Goal: Book appointment/travel/reservation

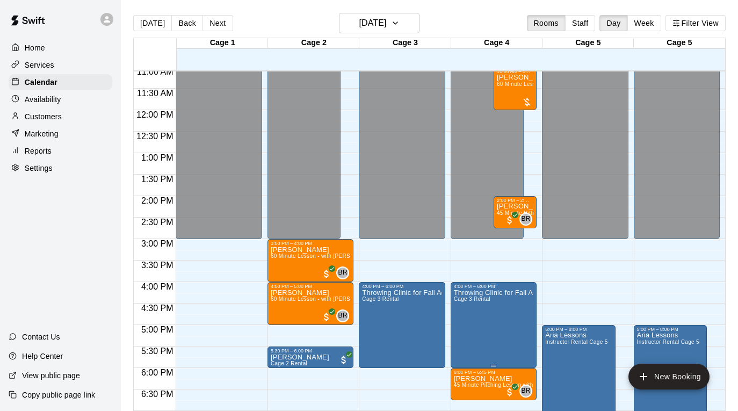
scroll to position [451, 0]
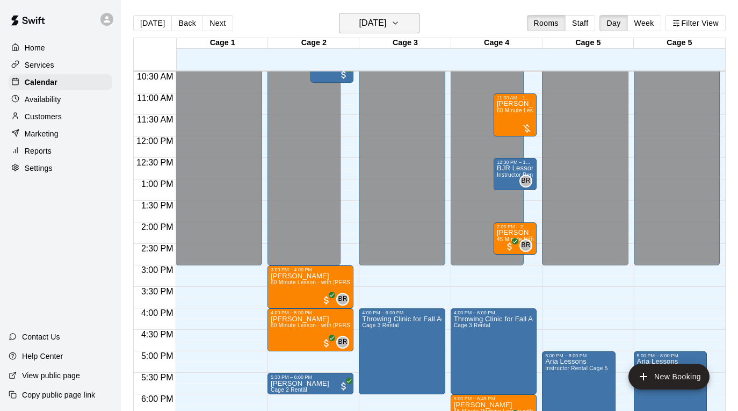
click at [400, 19] on icon "button" at bounding box center [395, 23] width 9 height 13
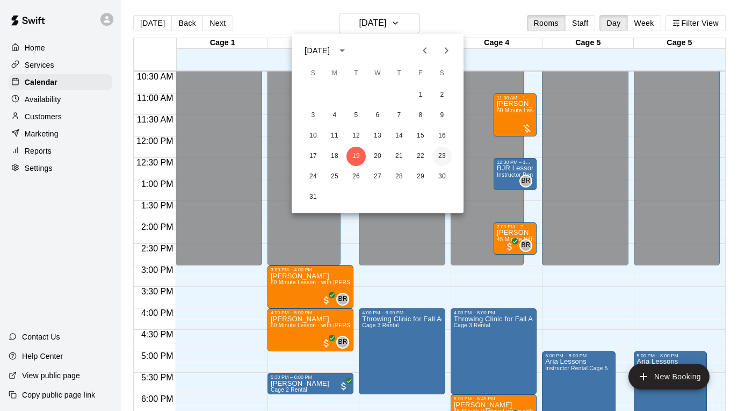
click at [441, 155] on button "23" at bounding box center [442, 156] width 19 height 19
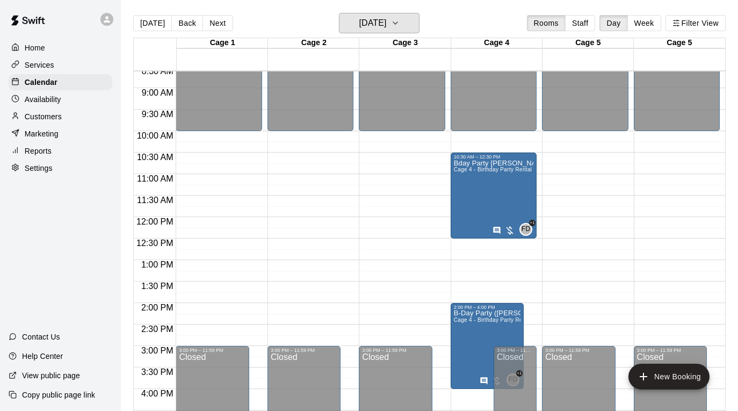
scroll to position [366, 0]
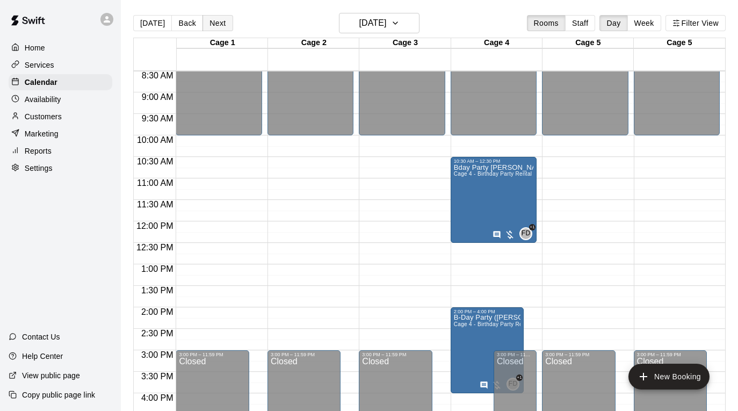
click at [219, 23] on button "Next" at bounding box center [218, 23] width 30 height 16
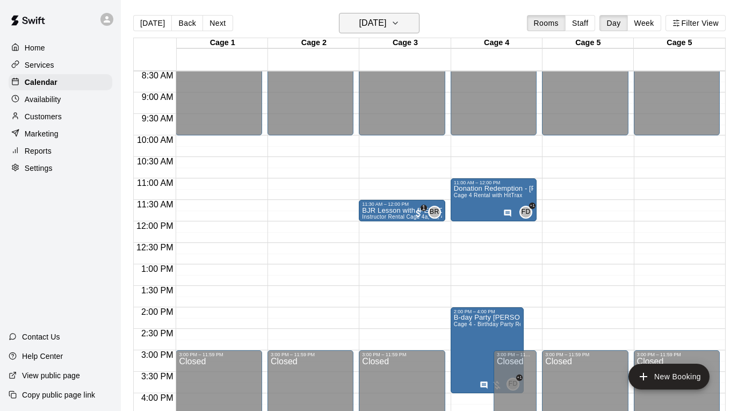
click at [400, 27] on icon "button" at bounding box center [395, 23] width 9 height 13
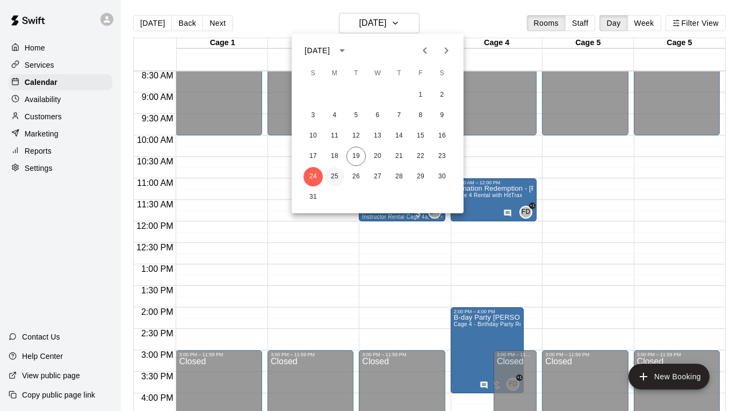
click at [334, 177] on button "25" at bounding box center [334, 176] width 19 height 19
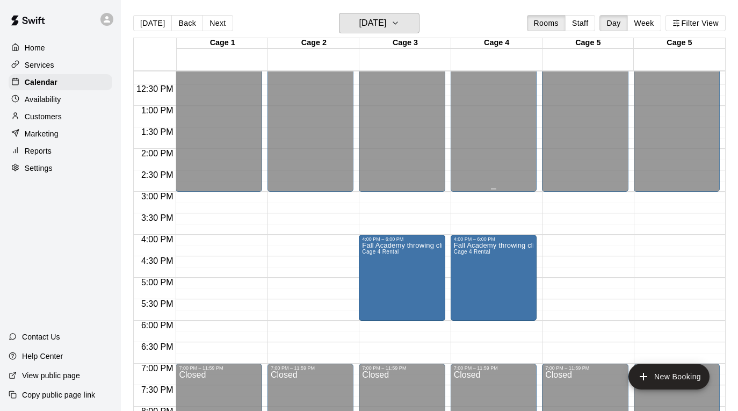
scroll to position [526, 0]
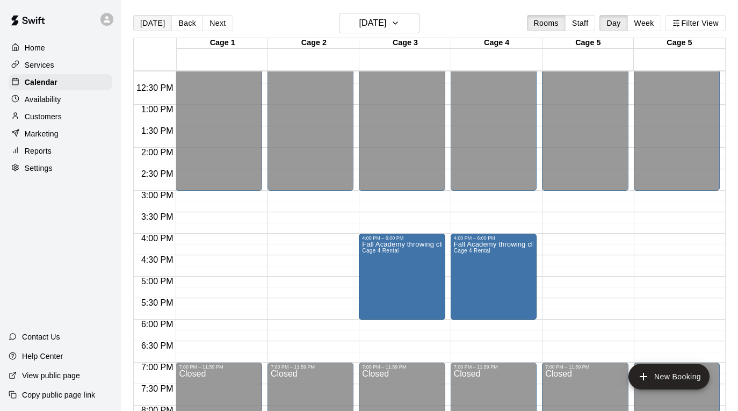
click at [152, 19] on button "[DATE]" at bounding box center [152, 23] width 39 height 16
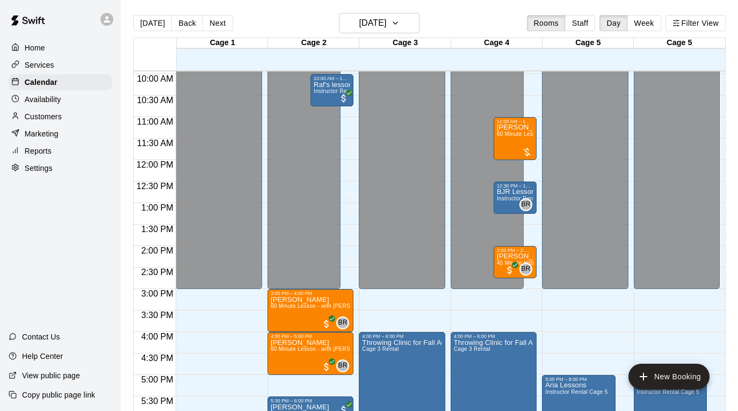
scroll to position [397, 0]
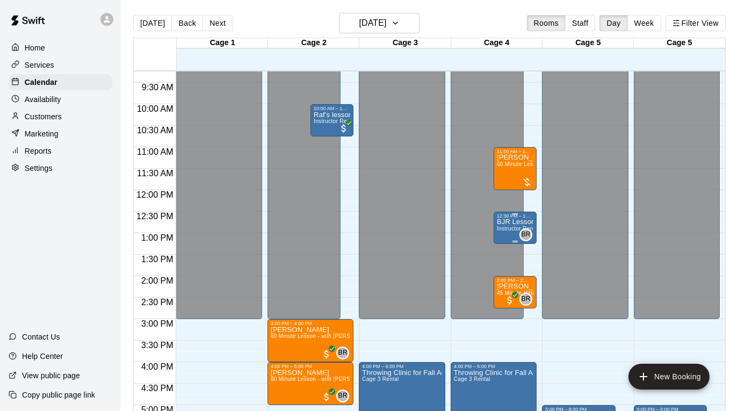
click at [513, 226] on span "Instructor Rental Cage 4a, 4b, 4c" at bounding box center [539, 229] width 85 height 6
click at [507, 265] on img "edit" at bounding box center [508, 263] width 12 height 12
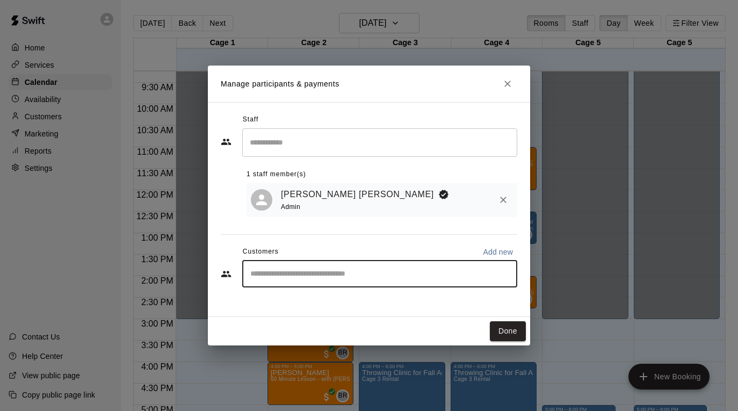
click at [411, 271] on input "Start typing to search customers..." at bounding box center [379, 274] width 265 height 11
type input "*****"
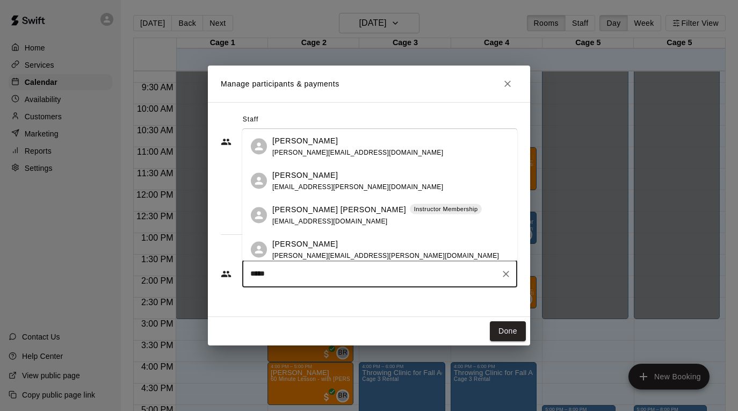
click at [407, 215] on div "[PERSON_NAME] [PERSON_NAME] Instructor Membership [EMAIL_ADDRESS][DOMAIN_NAME]" at bounding box center [390, 215] width 236 height 23
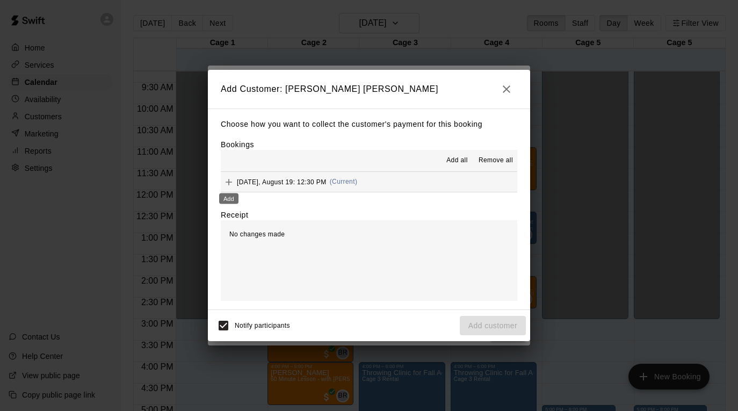
click at [233, 182] on icon "Add" at bounding box center [229, 182] width 11 height 11
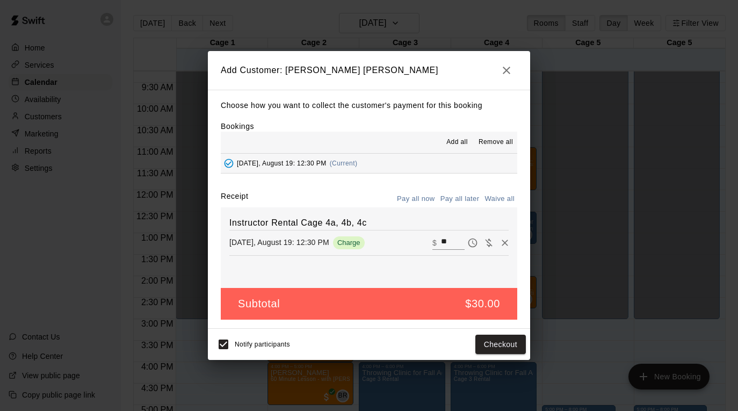
click at [426, 202] on button "Pay all now" at bounding box center [416, 199] width 44 height 17
click at [419, 199] on button "Pay all now" at bounding box center [416, 199] width 44 height 17
click at [498, 343] on button "Checkout" at bounding box center [501, 345] width 51 height 20
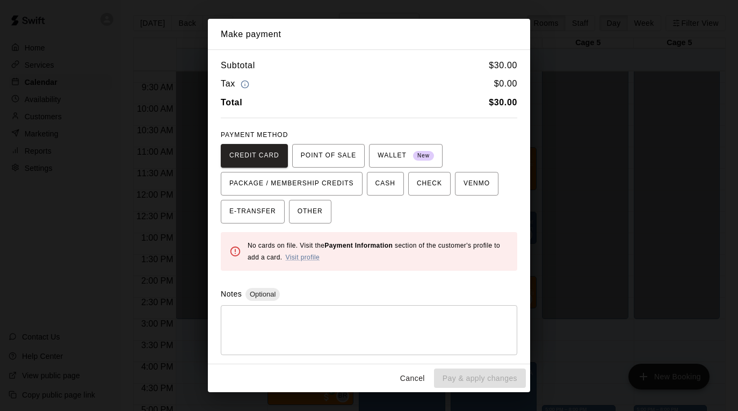
click at [407, 378] on button "Cancel" at bounding box center [413, 379] width 34 height 20
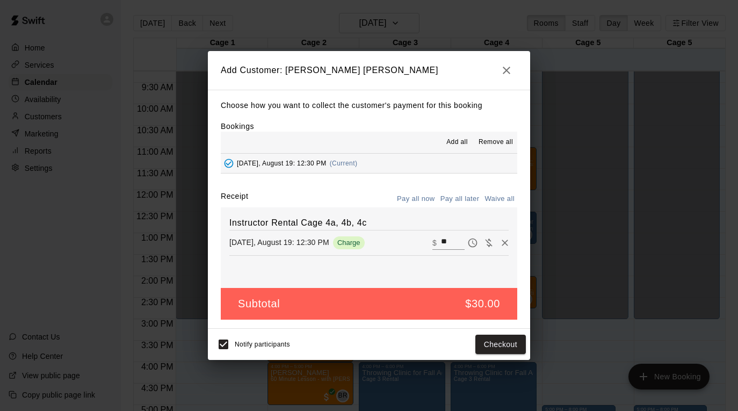
click at [451, 242] on input "**" at bounding box center [453, 243] width 24 height 14
type input "*"
click at [509, 72] on icon "button" at bounding box center [506, 70] width 13 height 13
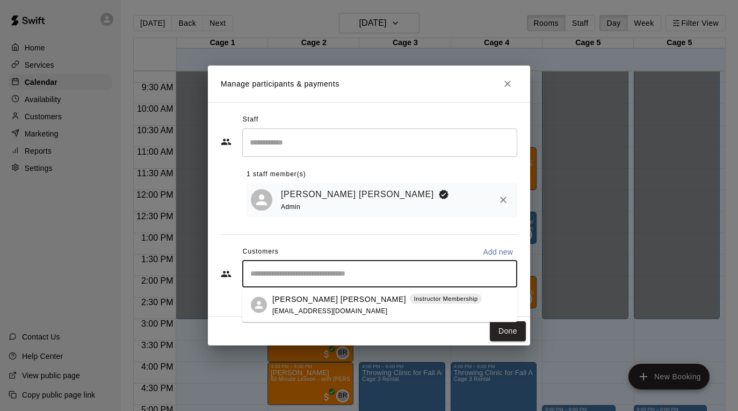
click at [375, 274] on input "Start typing to search customers..." at bounding box center [379, 274] width 265 height 11
click at [414, 303] on p "Instructor Membership" at bounding box center [446, 299] width 64 height 9
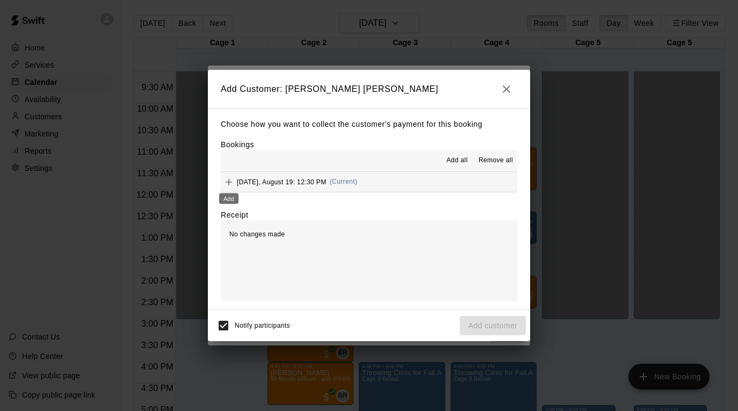
click at [229, 181] on icon "Add" at bounding box center [229, 182] width 11 height 11
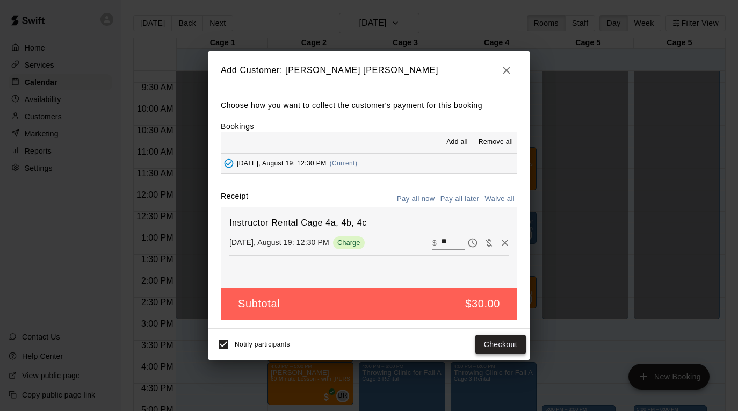
click at [484, 344] on button "Checkout" at bounding box center [501, 345] width 51 height 20
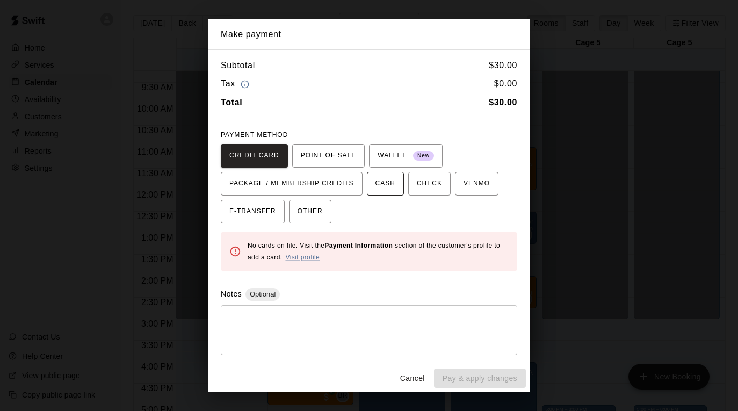
click at [385, 187] on span "CASH" at bounding box center [386, 183] width 20 height 17
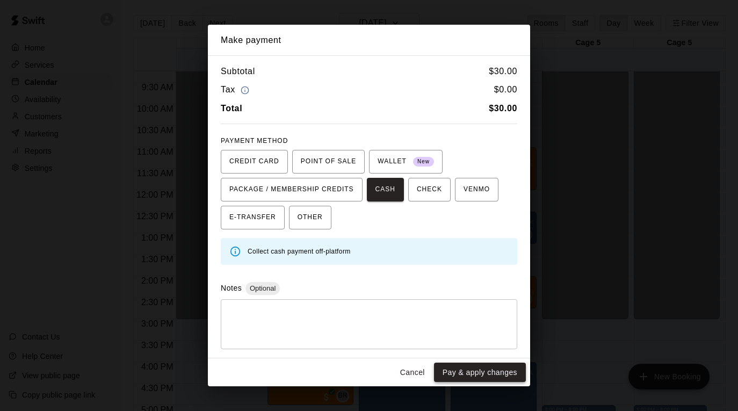
click at [450, 370] on button "Pay & apply changes" at bounding box center [480, 373] width 92 height 20
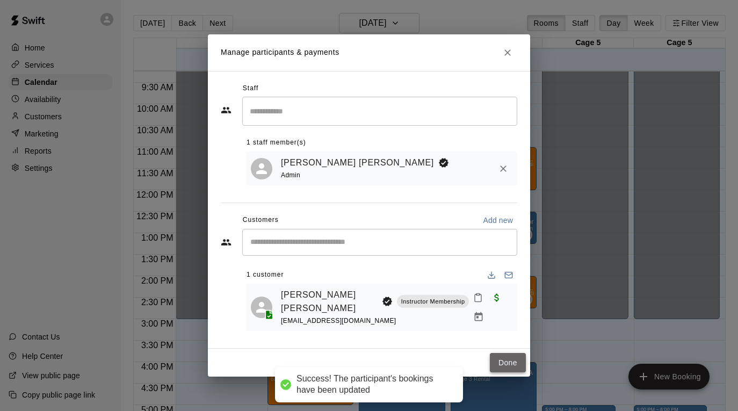
click at [500, 353] on button "Done" at bounding box center [508, 363] width 36 height 20
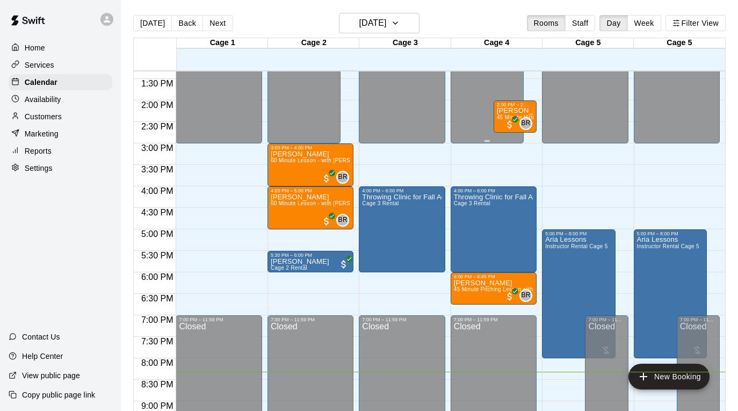
scroll to position [578, 0]
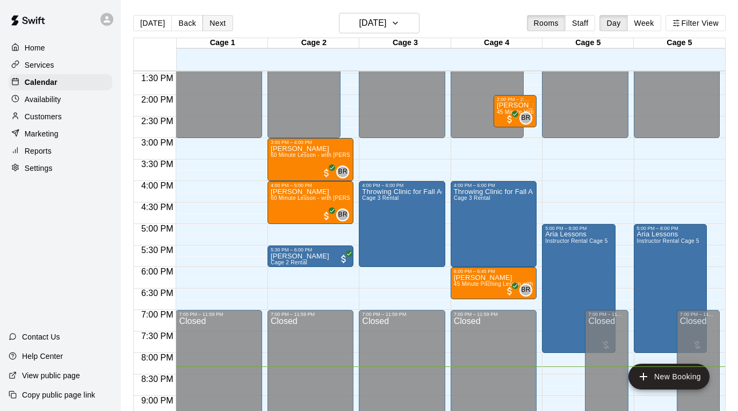
click at [220, 21] on button "Next" at bounding box center [218, 23] width 30 height 16
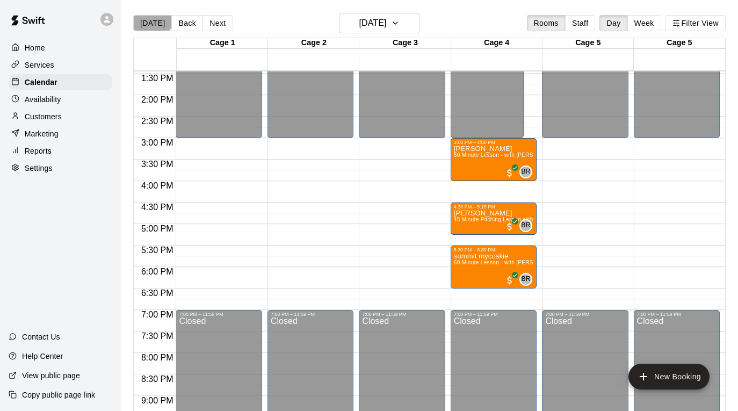
click at [151, 16] on button "[DATE]" at bounding box center [152, 23] width 39 height 16
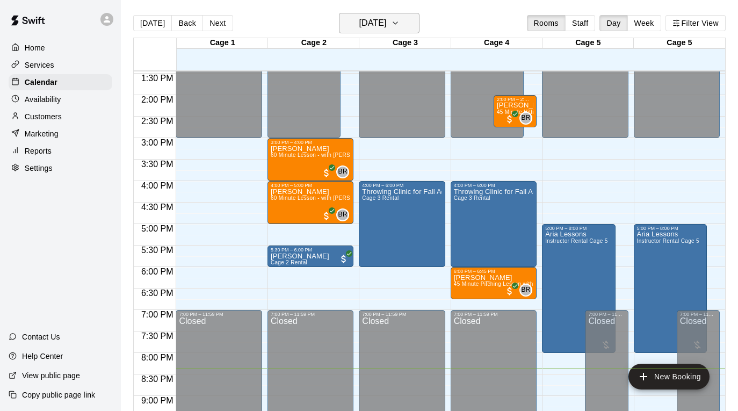
click at [400, 22] on icon "button" at bounding box center [395, 23] width 9 height 13
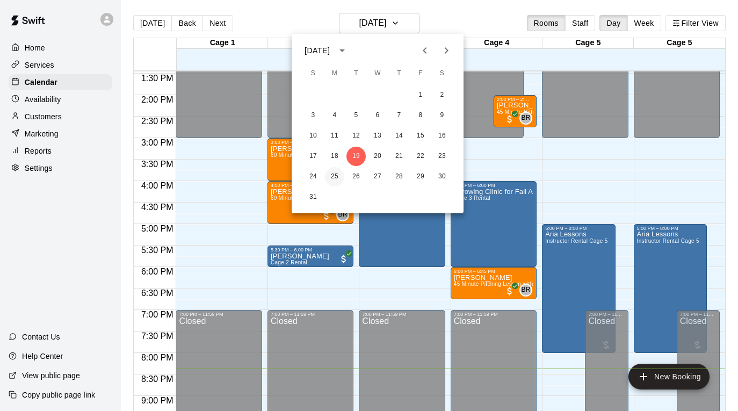
click at [332, 174] on button "25" at bounding box center [334, 176] width 19 height 19
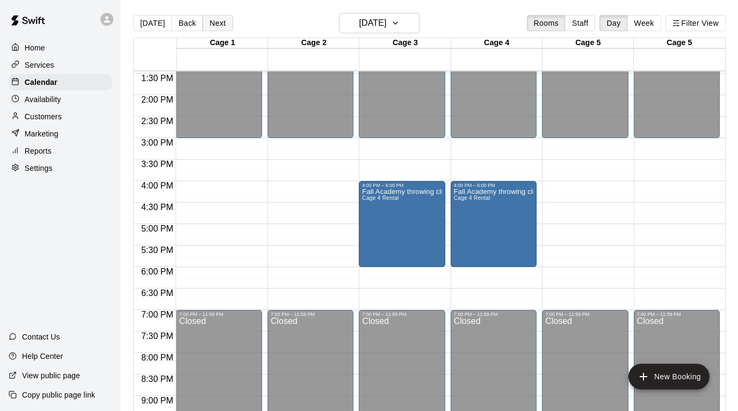
click at [213, 25] on button "Next" at bounding box center [218, 23] width 30 height 16
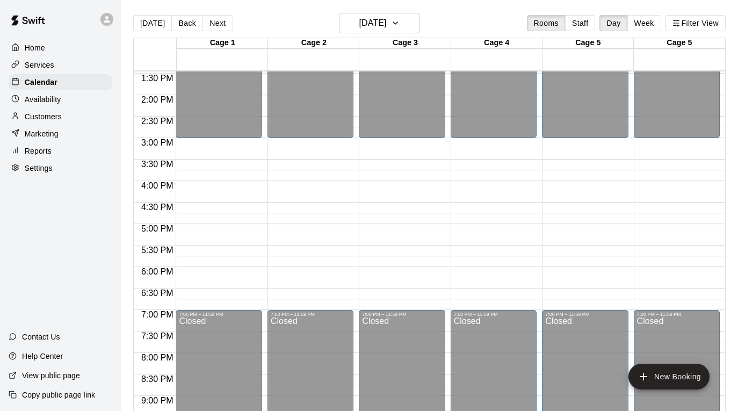
click at [575, 183] on div "12:00 AM – 3:00 PM Closed 7:00 PM – 11:59 PM Closed" at bounding box center [585, 9] width 86 height 1032
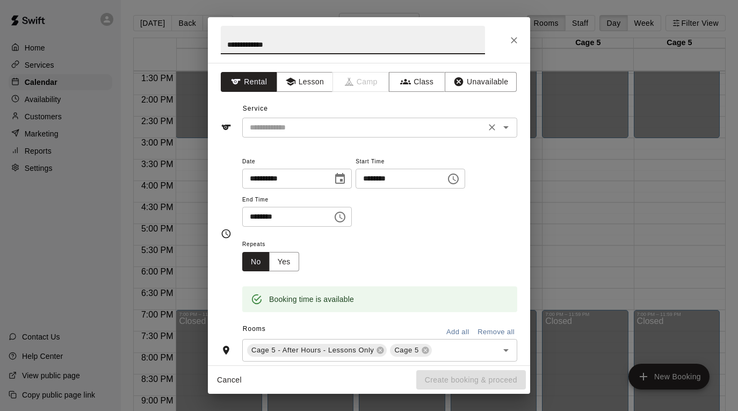
type input "**********"
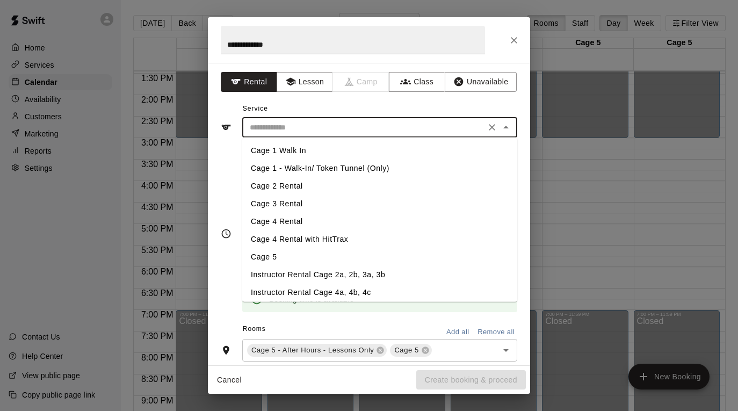
click at [398, 132] on input "text" at bounding box center [364, 127] width 237 height 13
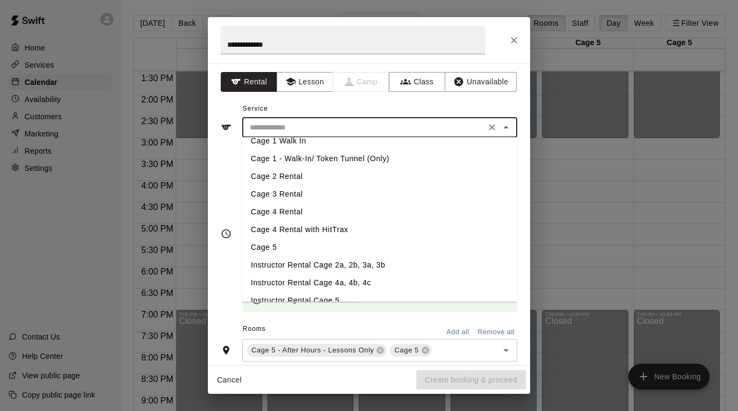
scroll to position [19, 0]
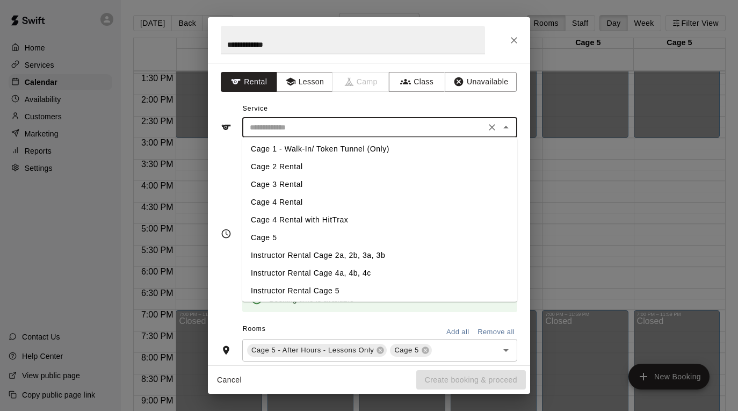
click at [385, 275] on li "Instructor Rental Cage 4a, 4b, 4c" at bounding box center [379, 273] width 275 height 18
type input "**********"
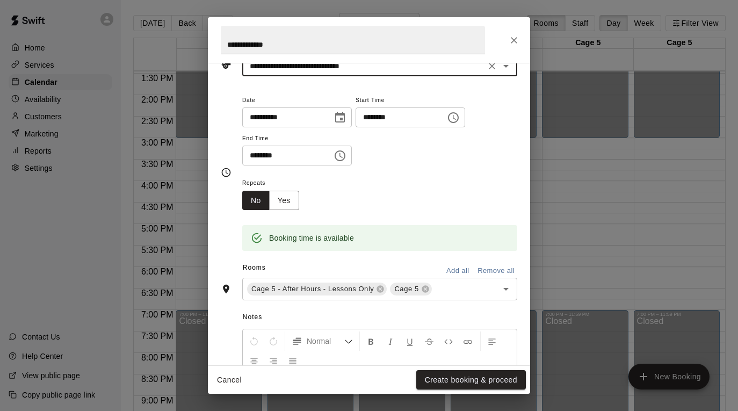
scroll to position [66, 0]
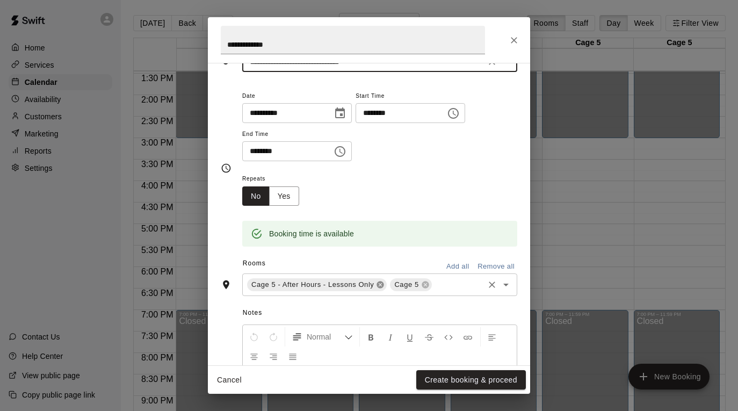
click at [383, 283] on icon at bounding box center [380, 285] width 7 height 7
click at [285, 283] on icon at bounding box center [282, 285] width 9 height 9
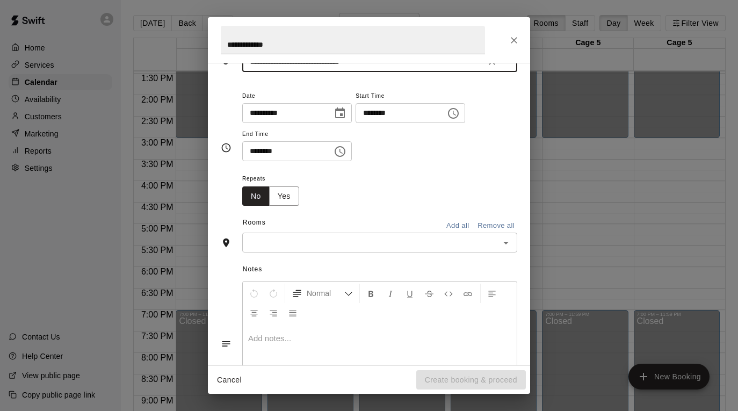
click at [325, 238] on input "text" at bounding box center [371, 242] width 251 height 13
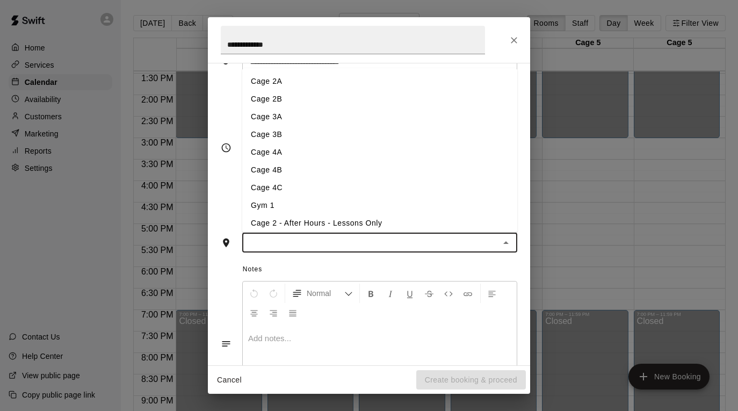
click at [351, 149] on li "Cage 4A" at bounding box center [379, 152] width 275 height 18
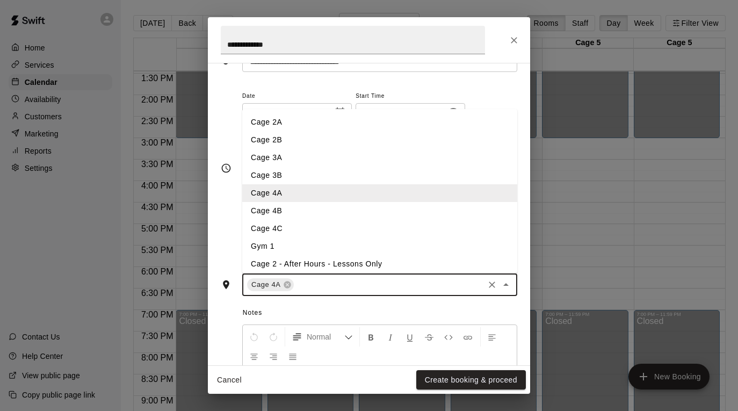
click at [354, 287] on input "text" at bounding box center [389, 284] width 187 height 13
click at [357, 207] on li "Cage 4B" at bounding box center [379, 211] width 275 height 18
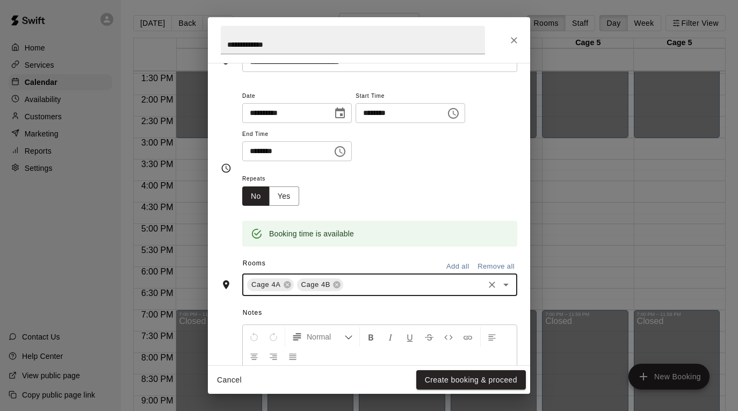
click at [378, 289] on input "text" at bounding box center [414, 284] width 138 height 13
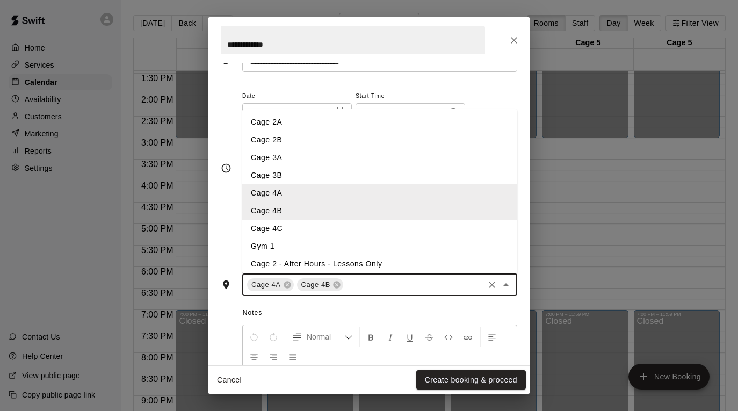
click at [372, 225] on li "Cage 4C" at bounding box center [379, 229] width 275 height 18
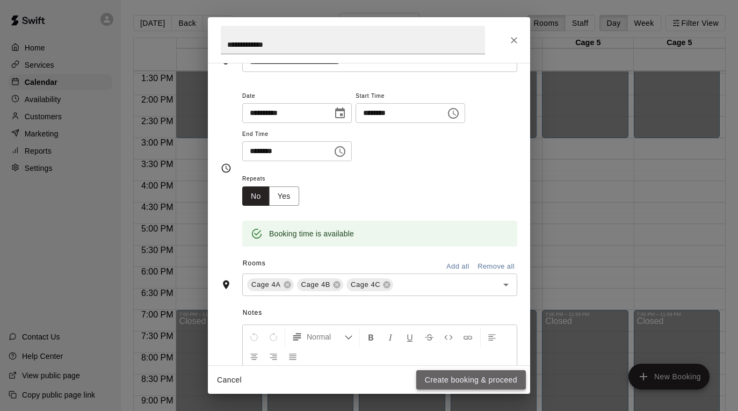
click at [435, 378] on button "Create booking & proceed" at bounding box center [472, 380] width 110 height 20
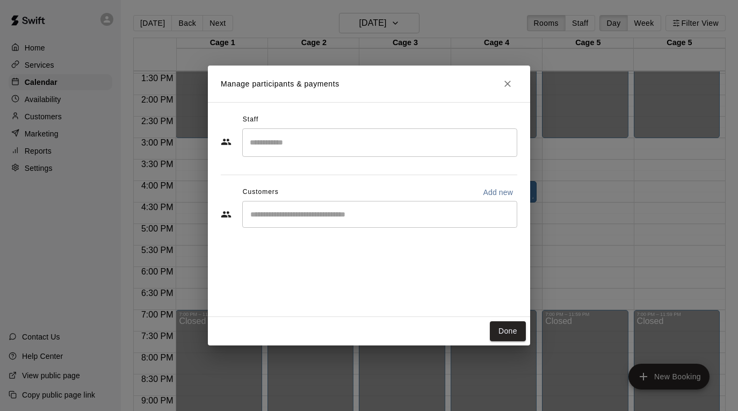
click at [417, 137] on input "Search staff" at bounding box center [379, 142] width 265 height 19
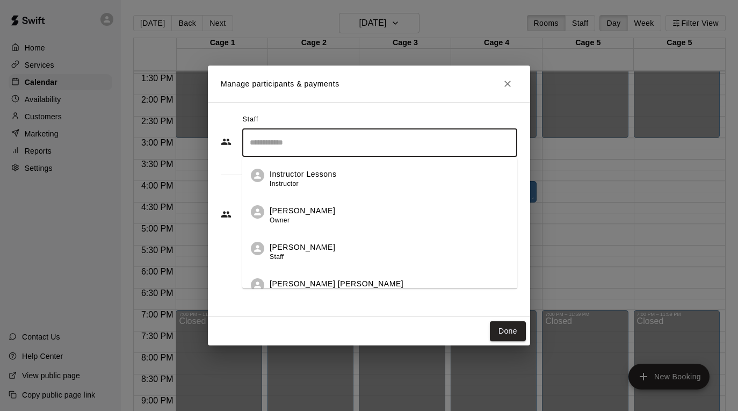
click at [391, 278] on div "[PERSON_NAME] [PERSON_NAME] Admin" at bounding box center [389, 288] width 239 height 21
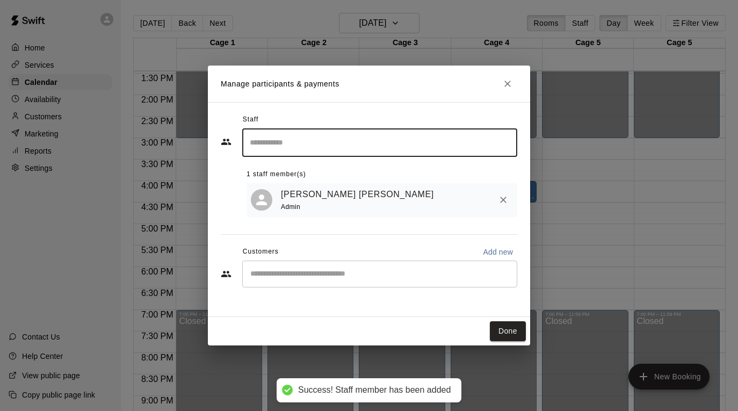
click at [503, 327] on button "Done" at bounding box center [508, 331] width 36 height 20
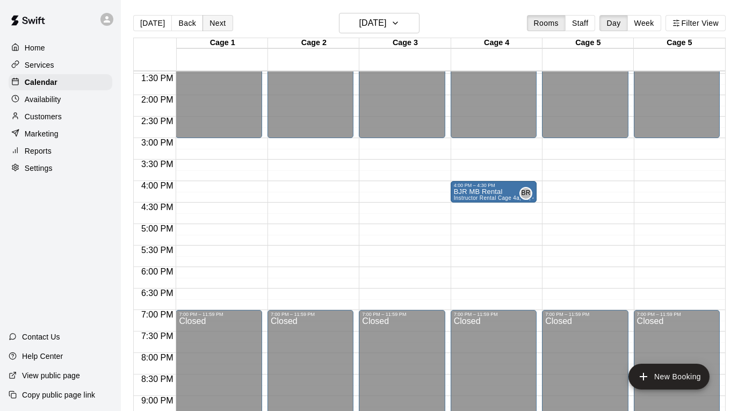
click at [217, 25] on button "Next" at bounding box center [218, 23] width 30 height 16
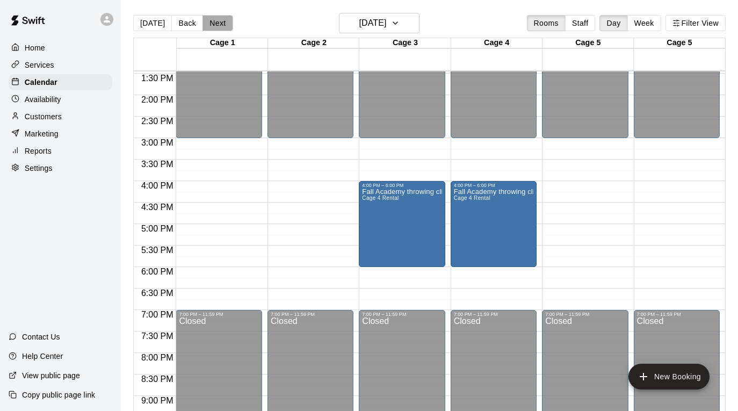
click at [217, 25] on button "Next" at bounding box center [218, 23] width 30 height 16
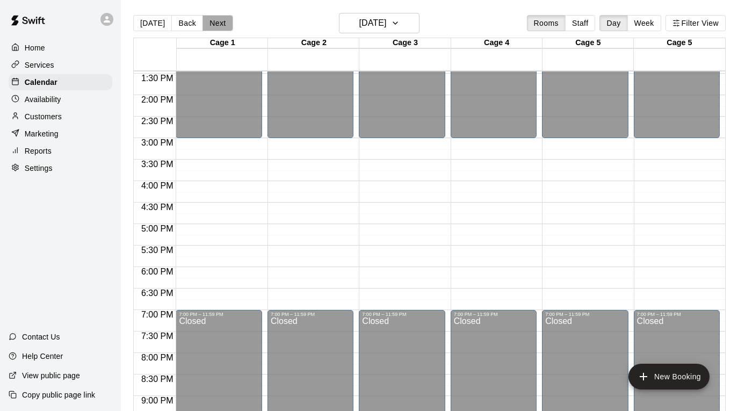
click at [217, 25] on button "Next" at bounding box center [218, 23] width 30 height 16
click at [165, 19] on button "[DATE]" at bounding box center [152, 23] width 39 height 16
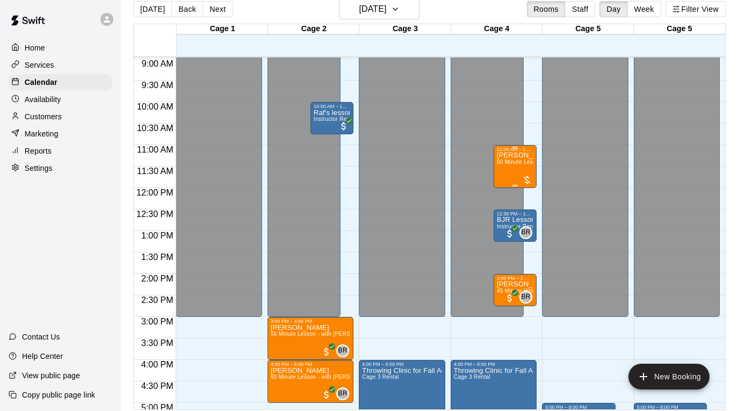
scroll to position [382, 0]
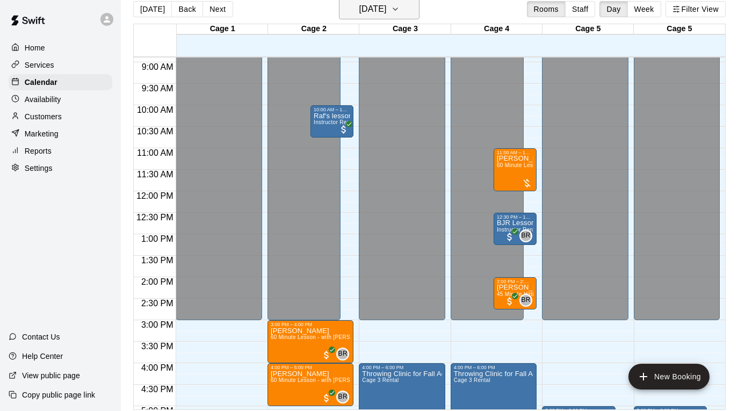
click at [386, 9] on h6 "[DATE]" at bounding box center [372, 9] width 27 height 15
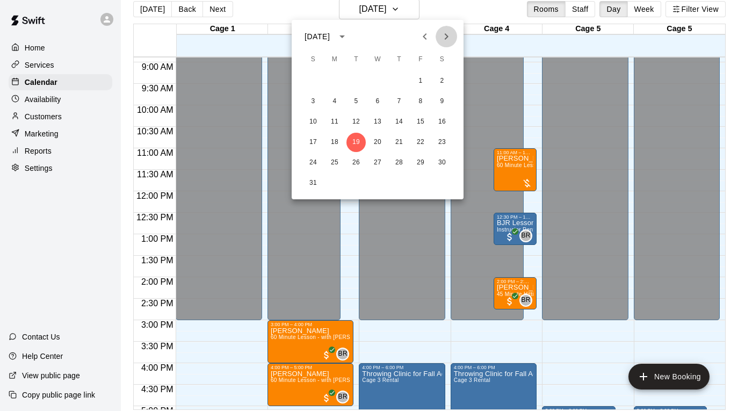
click at [446, 33] on icon "Next month" at bounding box center [446, 36] width 13 height 13
click at [357, 82] on button "2" at bounding box center [356, 80] width 19 height 19
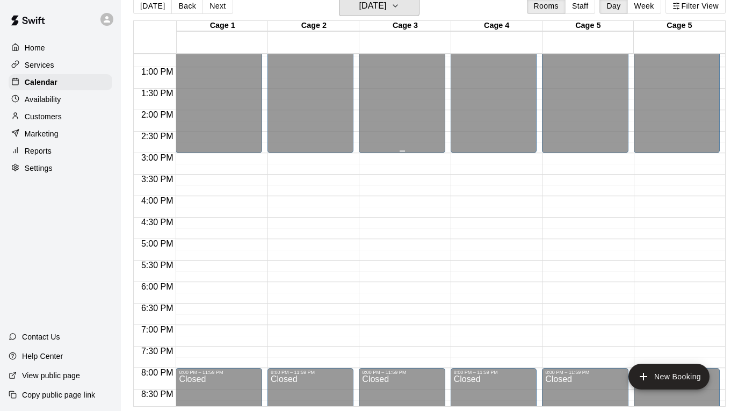
scroll to position [518, 0]
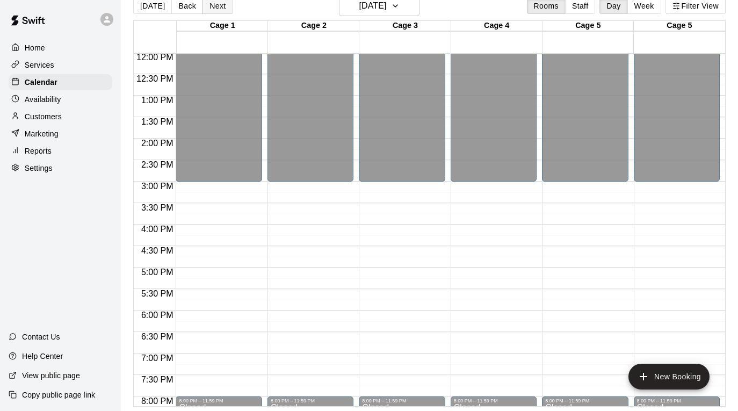
click at [213, 5] on button "Next" at bounding box center [218, 6] width 30 height 16
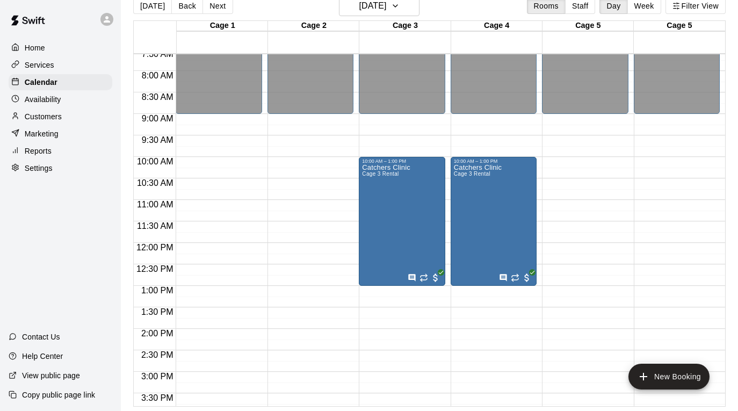
scroll to position [327, 0]
click at [209, 8] on button "Next" at bounding box center [218, 6] width 30 height 16
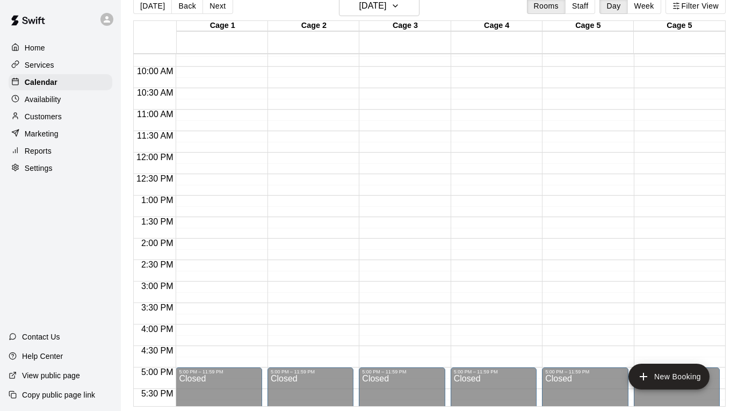
scroll to position [362, 0]
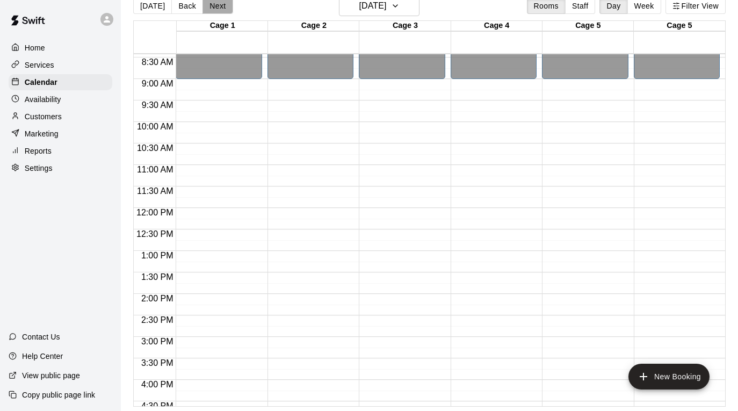
click at [210, 5] on button "Next" at bounding box center [218, 6] width 30 height 16
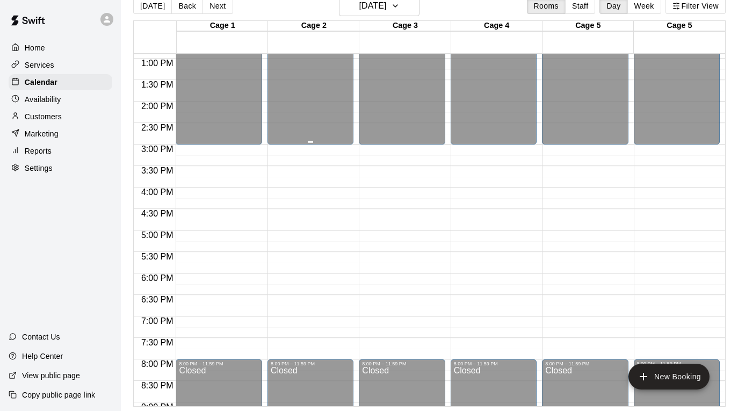
scroll to position [556, 0]
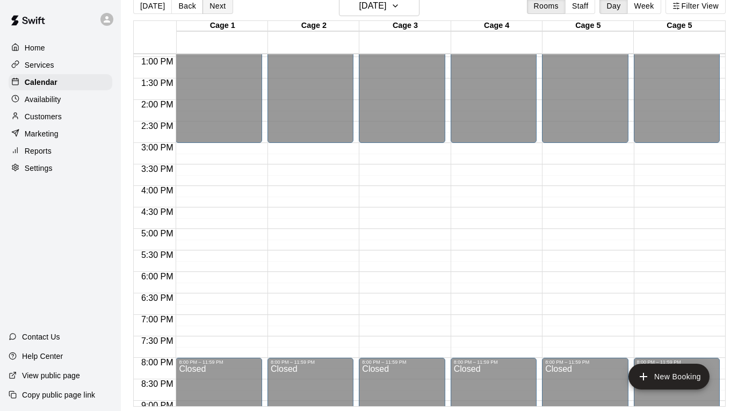
click at [215, 6] on button "Next" at bounding box center [218, 6] width 30 height 16
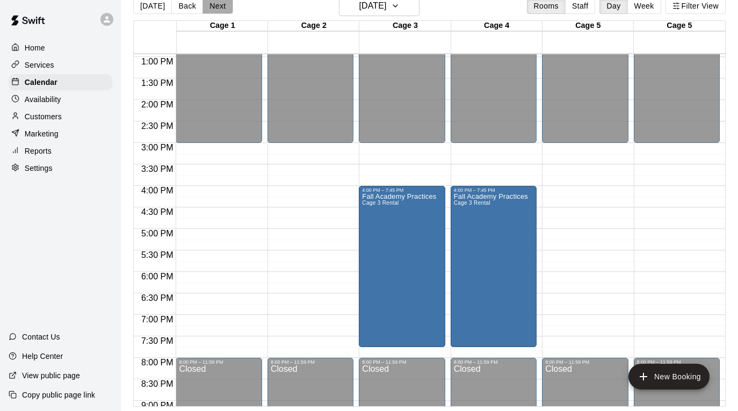
click at [215, 7] on button "Next" at bounding box center [218, 6] width 30 height 16
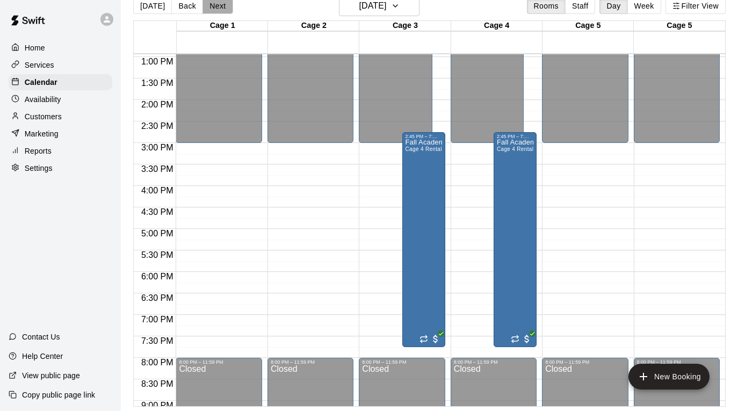
click at [215, 7] on button "Next" at bounding box center [218, 6] width 30 height 16
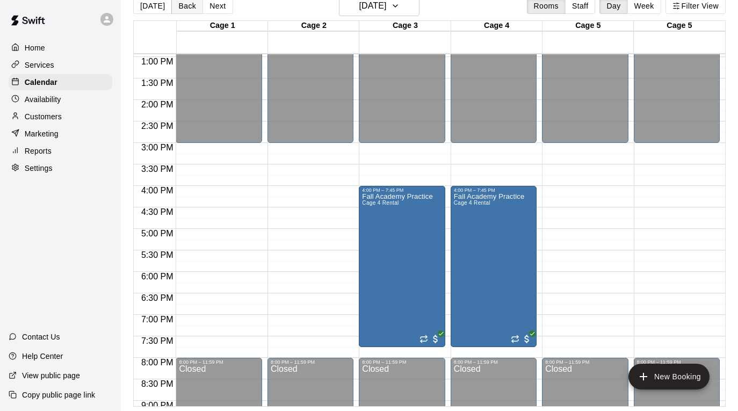
click at [186, 7] on button "Back" at bounding box center [187, 6] width 32 height 16
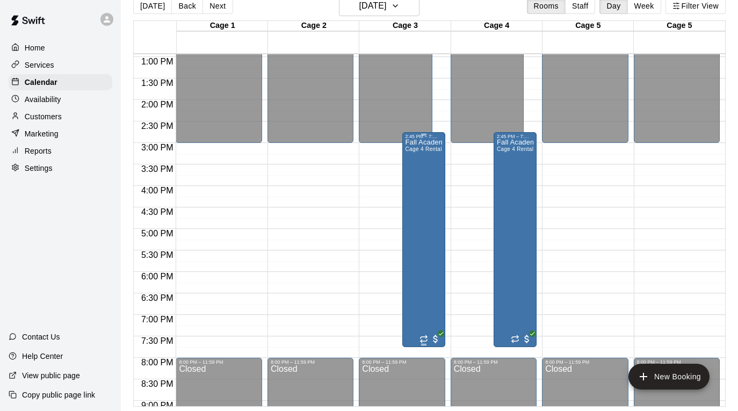
click at [427, 212] on div "Fall Academy Practice Cage 4 Rental" at bounding box center [424, 344] width 37 height 411
click at [414, 157] on icon "edit" at bounding box center [416, 151] width 13 height 13
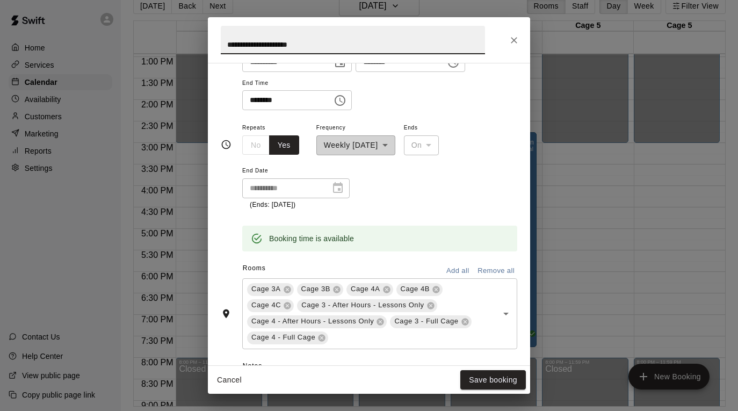
scroll to position [169, 0]
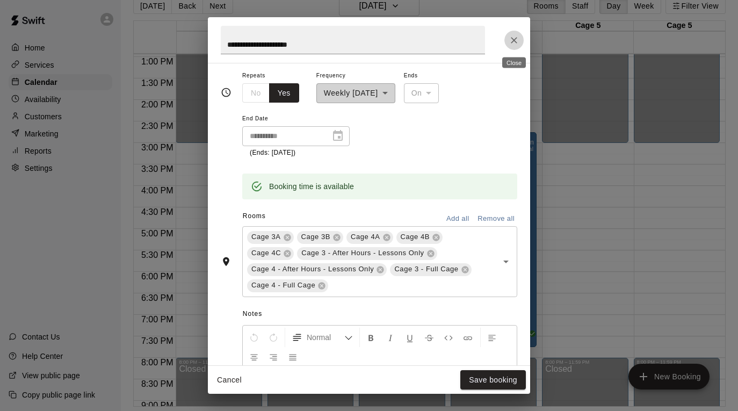
click at [518, 39] on icon "Close" at bounding box center [514, 40] width 11 height 11
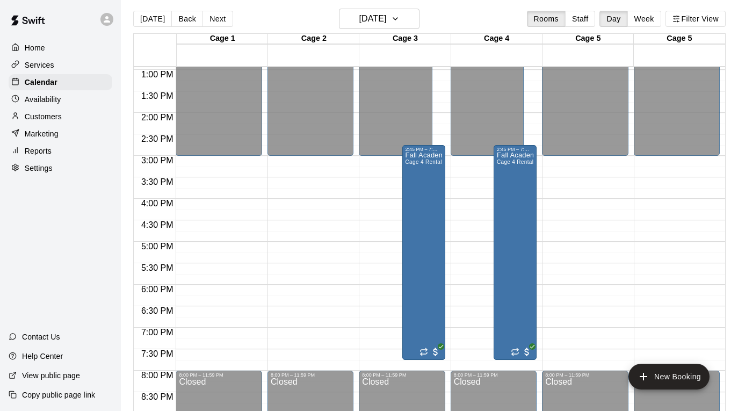
scroll to position [0, 0]
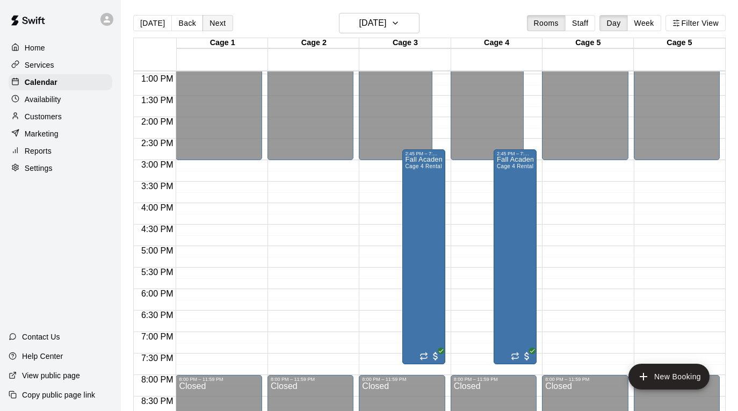
click at [223, 28] on button "Next" at bounding box center [218, 23] width 30 height 16
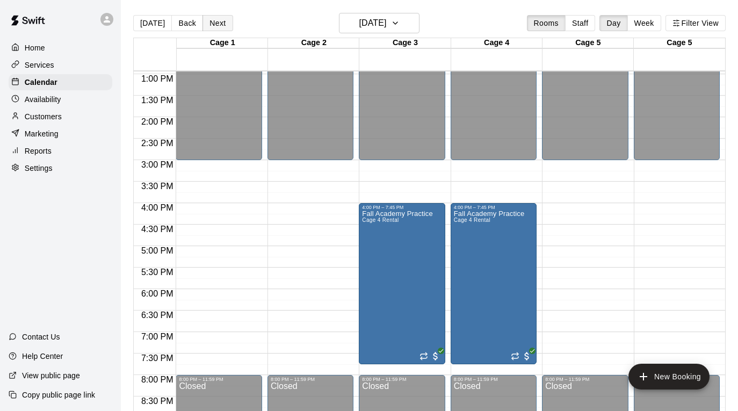
click at [223, 28] on button "Next" at bounding box center [218, 23] width 30 height 16
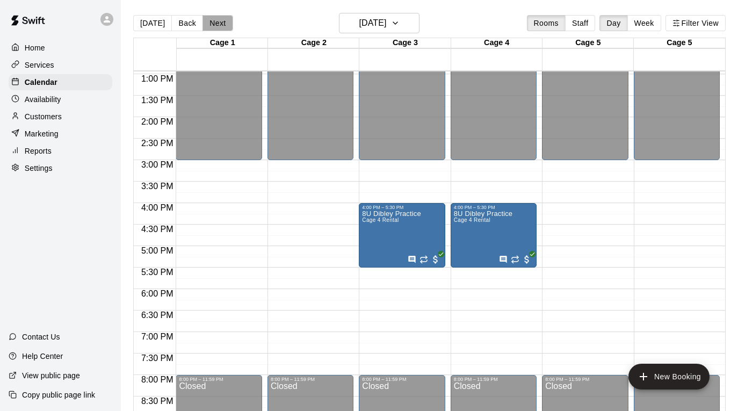
click at [223, 28] on button "Next" at bounding box center [218, 23] width 30 height 16
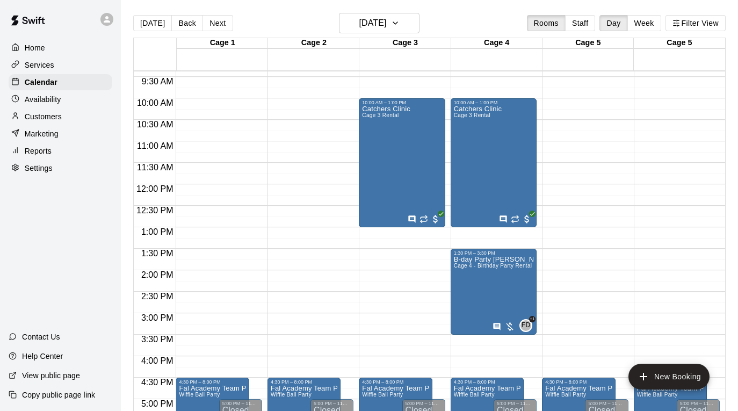
scroll to position [402, 0]
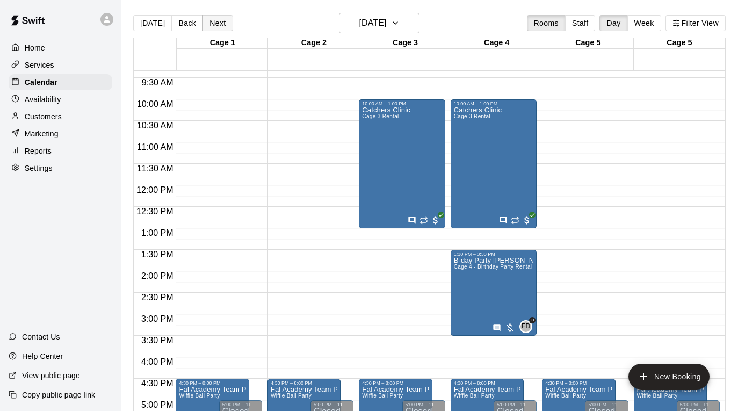
click at [219, 25] on button "Next" at bounding box center [218, 23] width 30 height 16
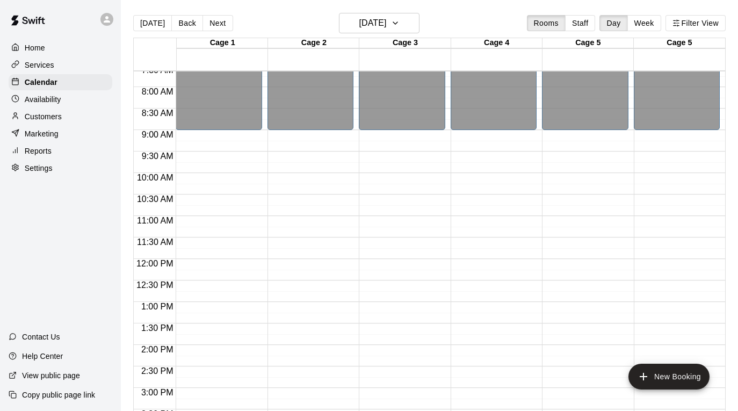
scroll to position [418, 0]
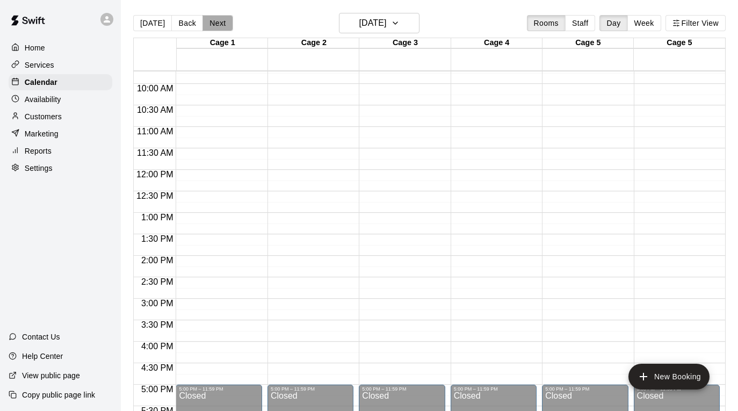
click at [223, 26] on button "Next" at bounding box center [218, 23] width 30 height 16
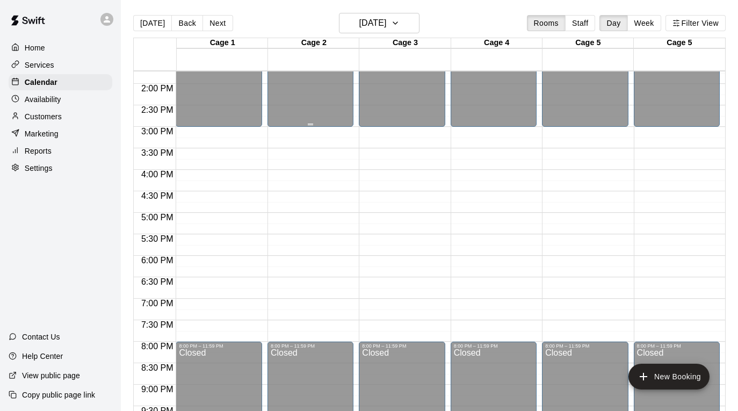
scroll to position [598, 0]
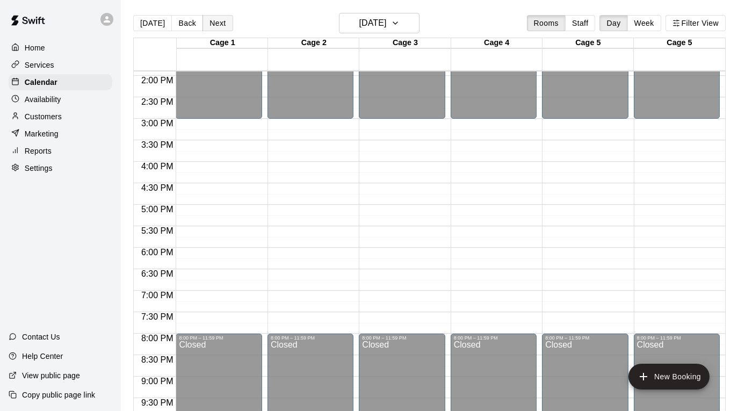
click at [209, 23] on button "Next" at bounding box center [218, 23] width 30 height 16
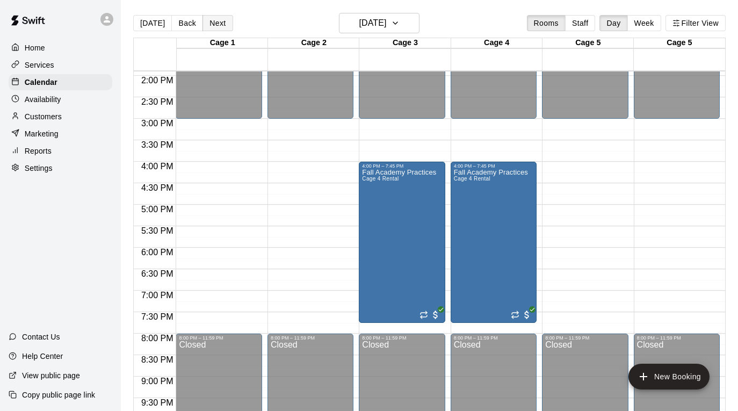
click at [221, 24] on button "Next" at bounding box center [218, 23] width 30 height 16
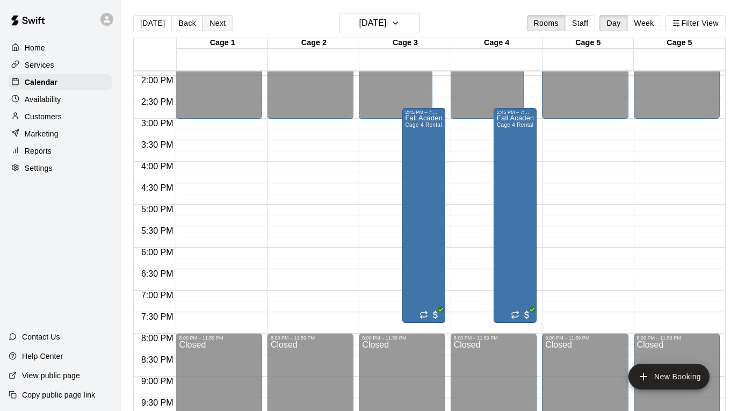
click at [221, 24] on button "Next" at bounding box center [218, 23] width 30 height 16
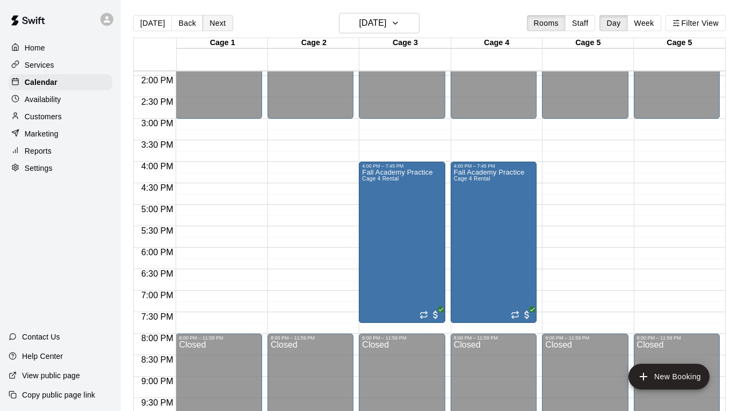
click at [221, 24] on button "Next" at bounding box center [218, 23] width 30 height 16
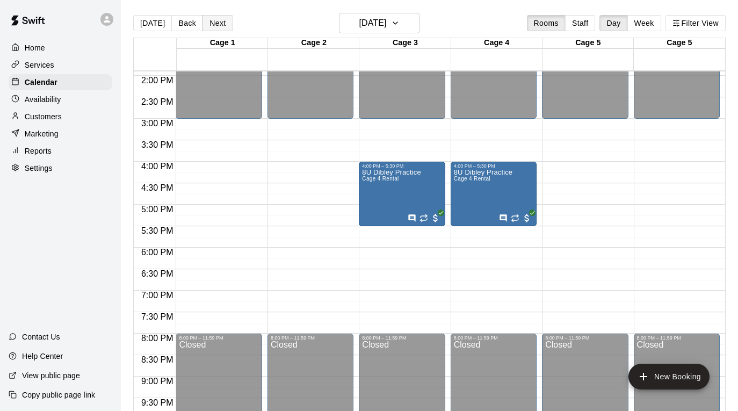
click at [221, 24] on button "Next" at bounding box center [218, 23] width 30 height 16
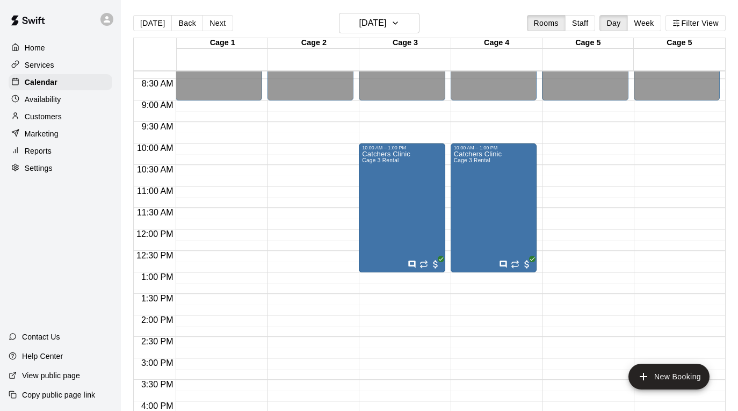
scroll to position [389, 0]
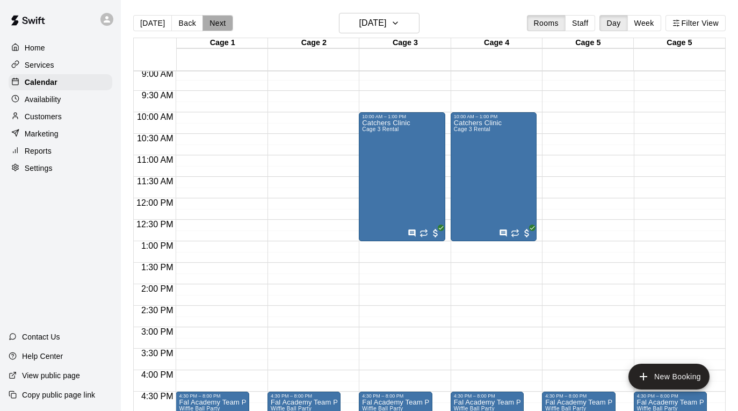
click at [211, 19] on button "Next" at bounding box center [218, 23] width 30 height 16
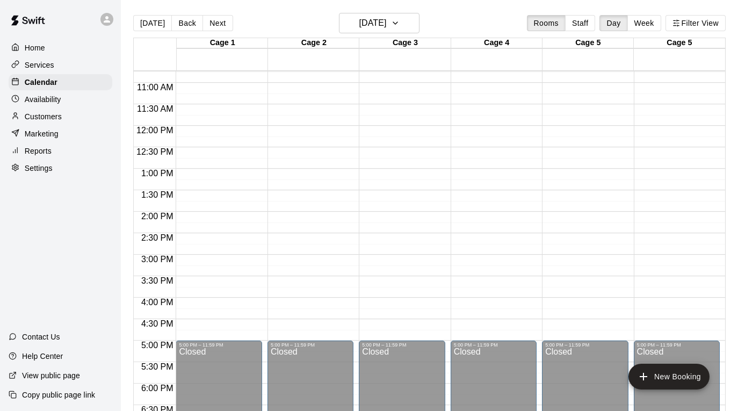
scroll to position [483, 0]
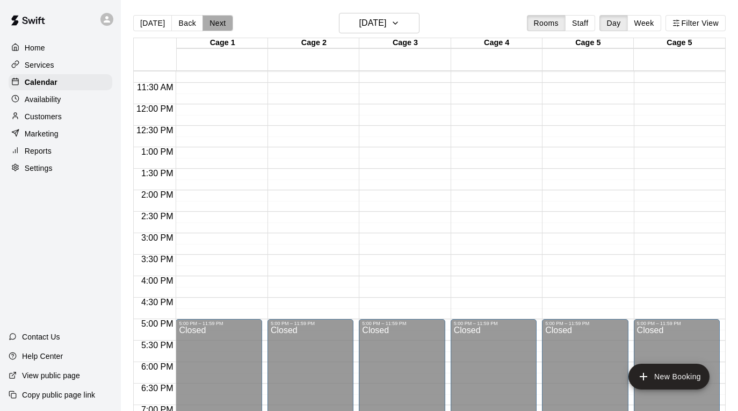
click at [210, 21] on button "Next" at bounding box center [218, 23] width 30 height 16
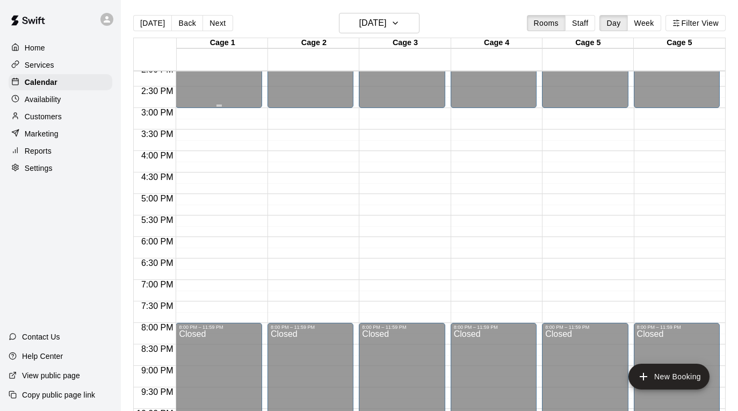
scroll to position [680, 0]
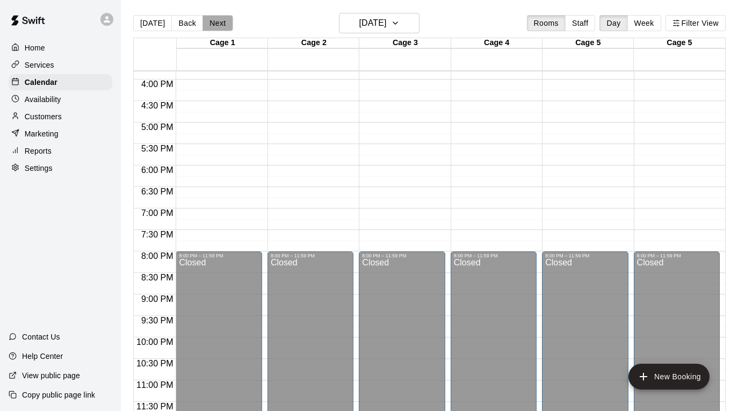
click at [221, 25] on button "Next" at bounding box center [218, 23] width 30 height 16
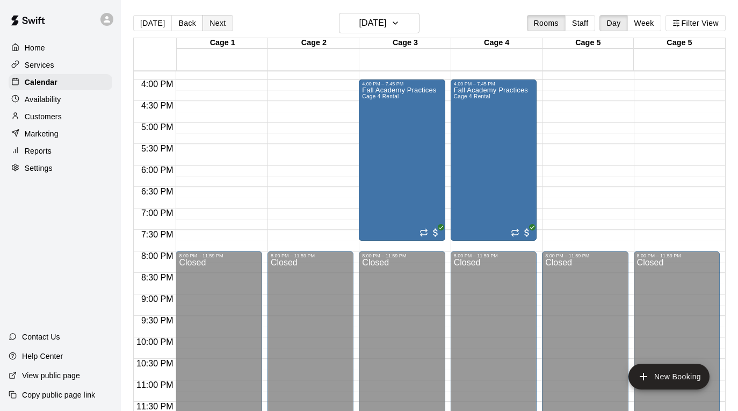
click at [221, 25] on button "Next" at bounding box center [218, 23] width 30 height 16
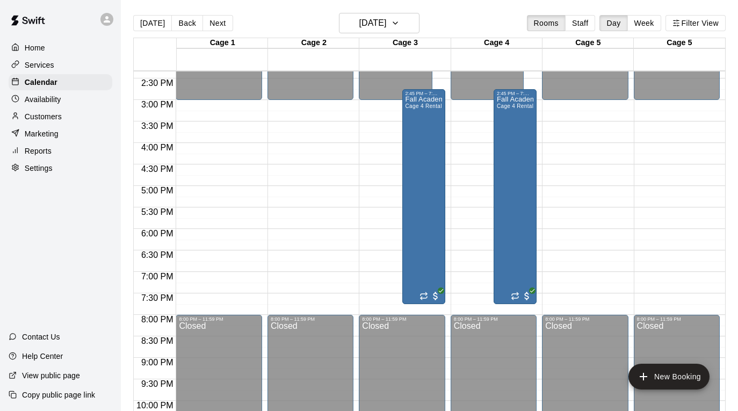
scroll to position [585, 0]
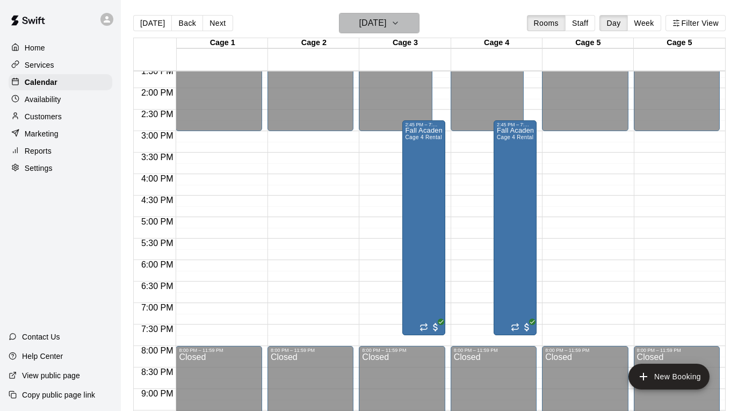
click at [400, 21] on icon "button" at bounding box center [395, 23] width 9 height 13
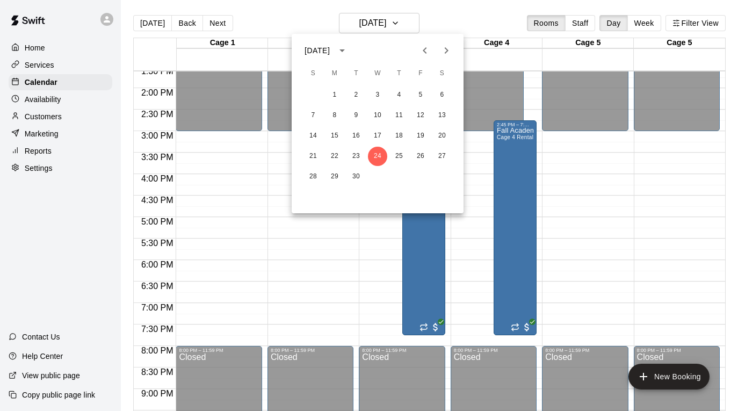
click at [156, 20] on div at bounding box center [369, 205] width 738 height 411
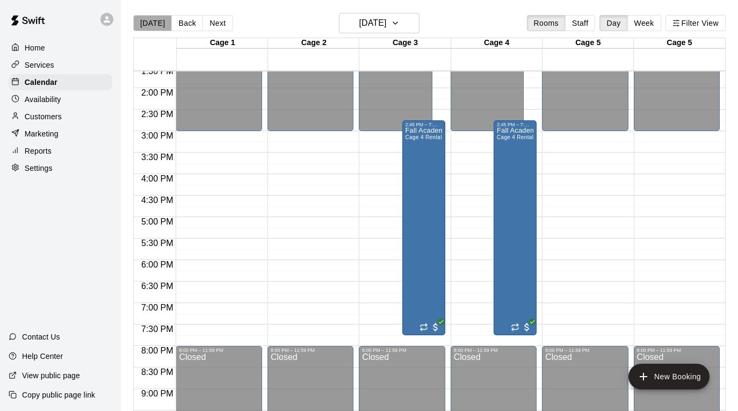
click at [154, 19] on button "[DATE]" at bounding box center [152, 23] width 39 height 16
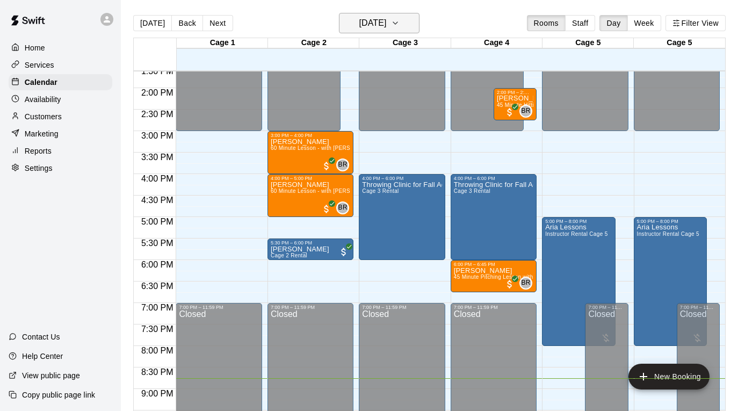
click at [398, 24] on icon "button" at bounding box center [395, 23] width 4 height 2
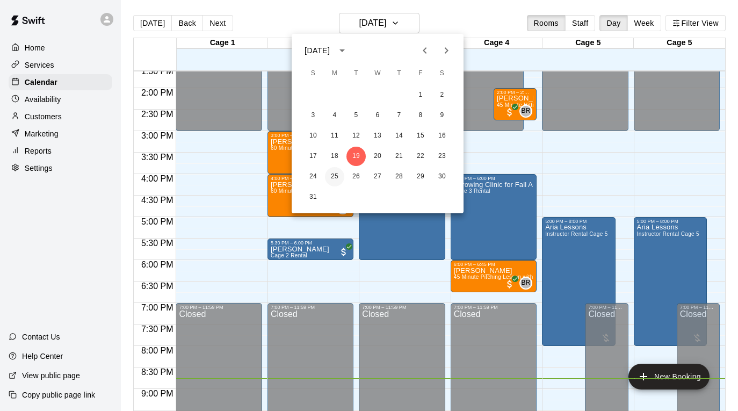
click at [336, 174] on button "25" at bounding box center [334, 176] width 19 height 19
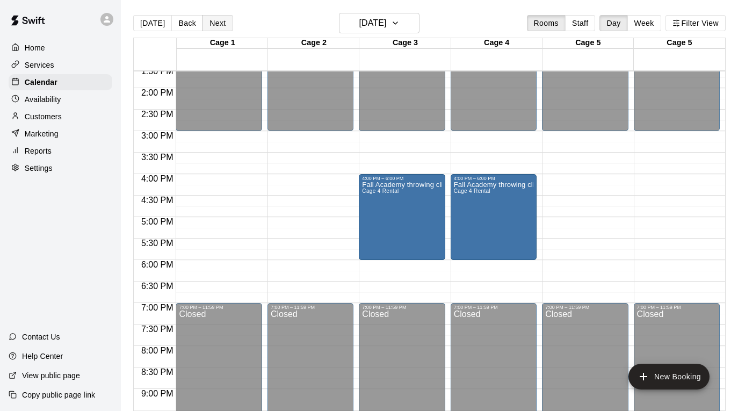
click at [221, 28] on button "Next" at bounding box center [218, 23] width 30 height 16
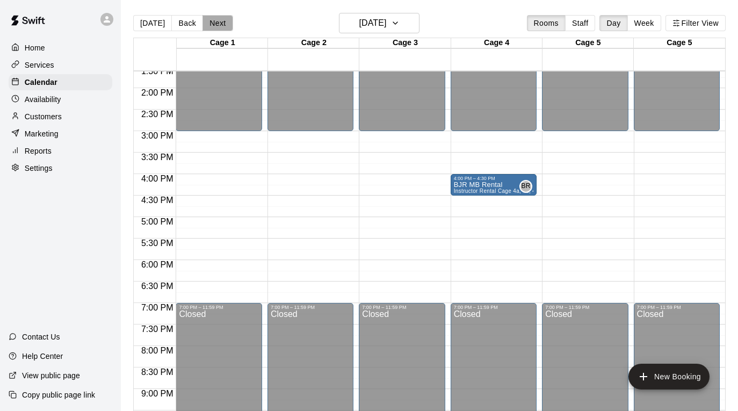
click at [221, 28] on button "Next" at bounding box center [218, 23] width 30 height 16
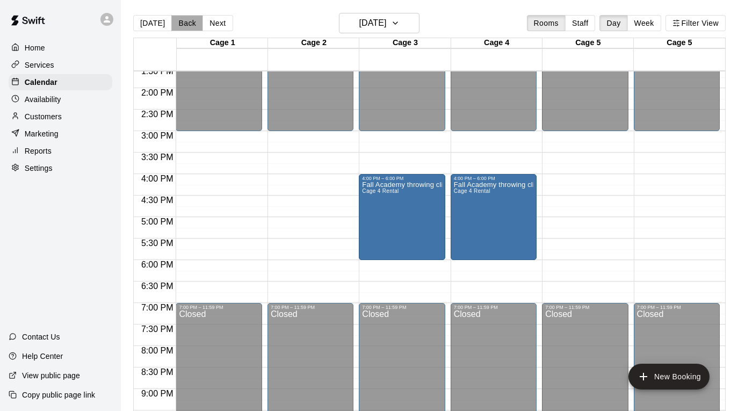
click at [185, 26] on button "Back" at bounding box center [187, 23] width 32 height 16
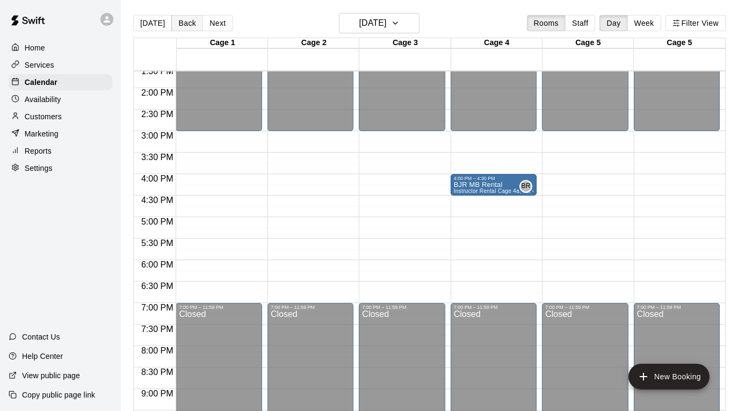
click at [185, 26] on button "Back" at bounding box center [187, 23] width 32 height 16
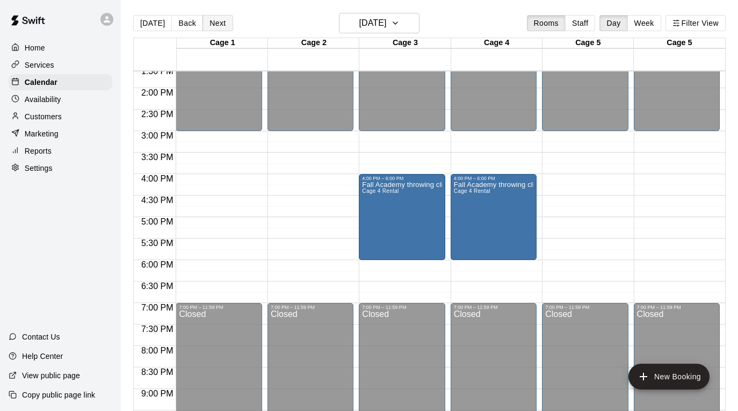
click at [203, 23] on button "Next" at bounding box center [218, 23] width 30 height 16
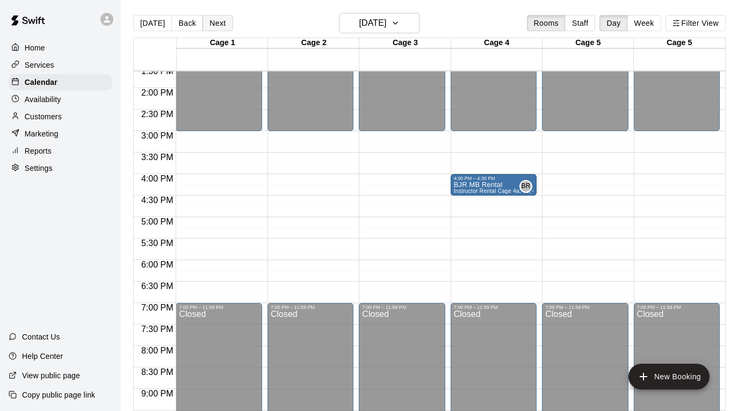
click at [203, 23] on button "Next" at bounding box center [218, 23] width 30 height 16
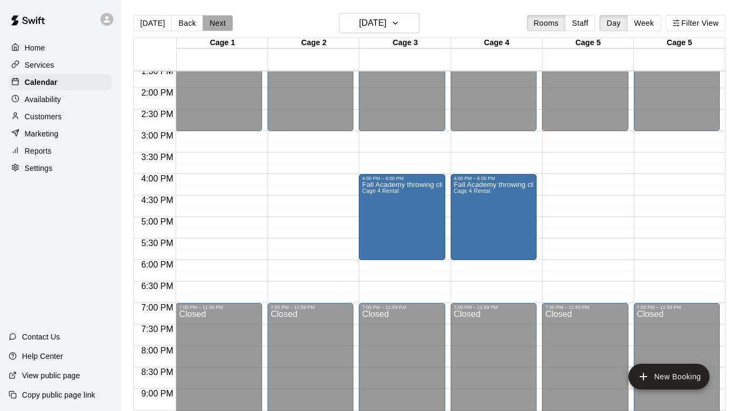
click at [203, 23] on button "Next" at bounding box center [218, 23] width 30 height 16
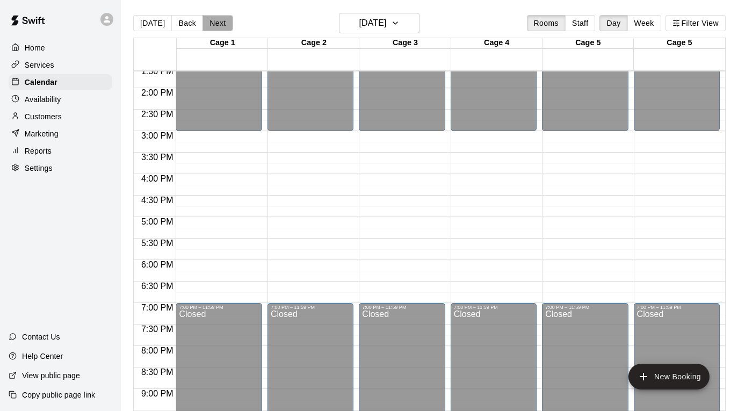
click at [203, 23] on button "Next" at bounding box center [218, 23] width 30 height 16
click at [386, 23] on h6 "[DATE]" at bounding box center [372, 23] width 27 height 15
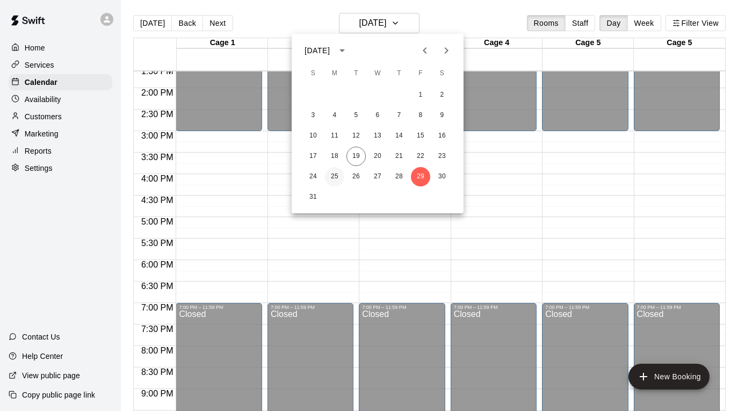
click at [340, 178] on button "25" at bounding box center [334, 176] width 19 height 19
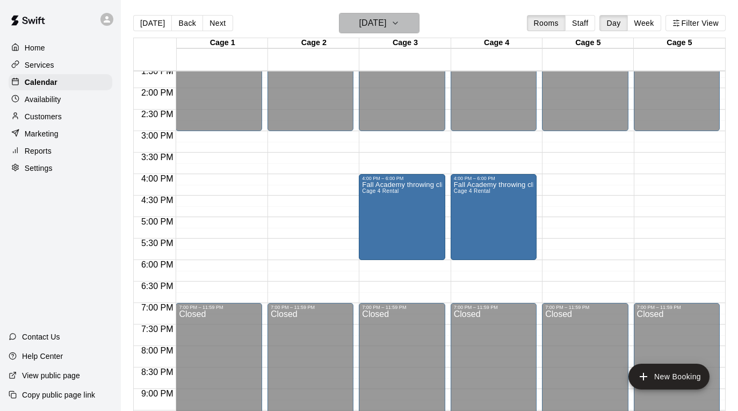
click at [410, 13] on button "[DATE]" at bounding box center [379, 23] width 81 height 20
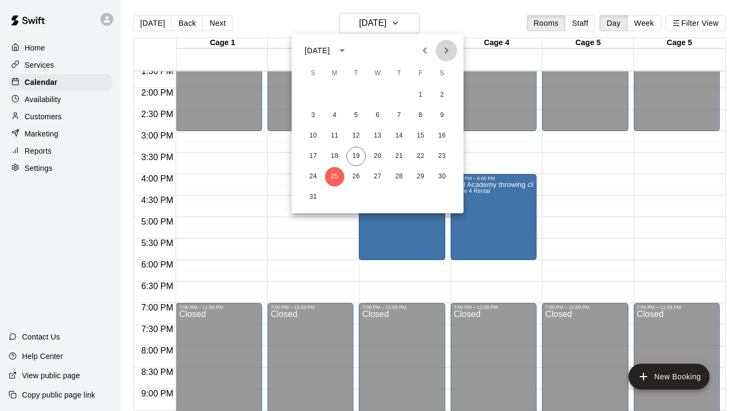
click at [446, 55] on icon "Next month" at bounding box center [446, 50] width 13 height 13
click at [338, 91] on button "1" at bounding box center [334, 94] width 19 height 19
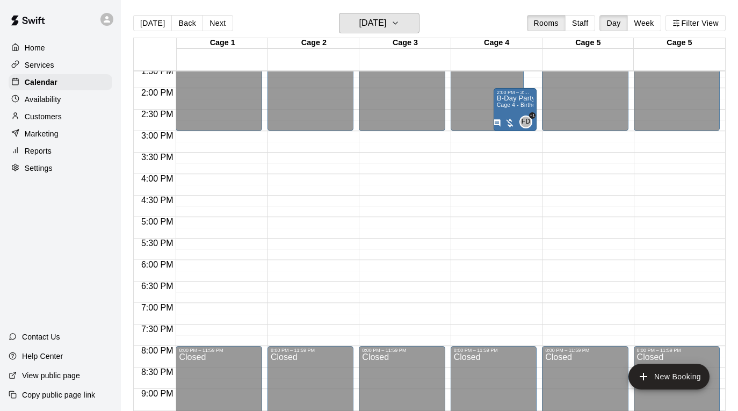
scroll to position [594, 0]
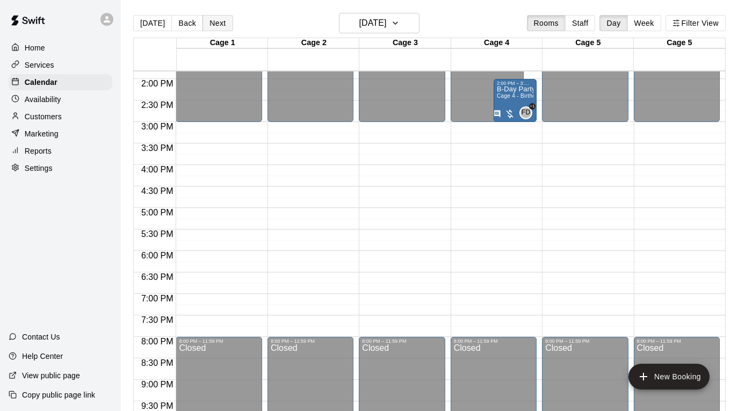
click at [217, 24] on button "Next" at bounding box center [218, 23] width 30 height 16
click at [217, 25] on button "Next" at bounding box center [218, 23] width 30 height 16
click at [217, 26] on button "Next" at bounding box center [218, 23] width 30 height 16
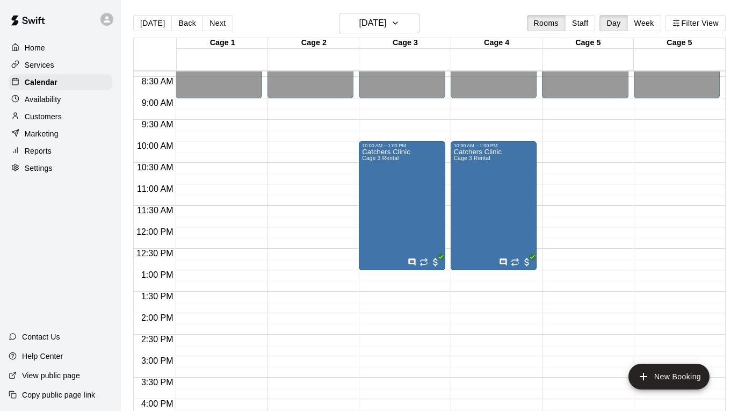
scroll to position [345, 0]
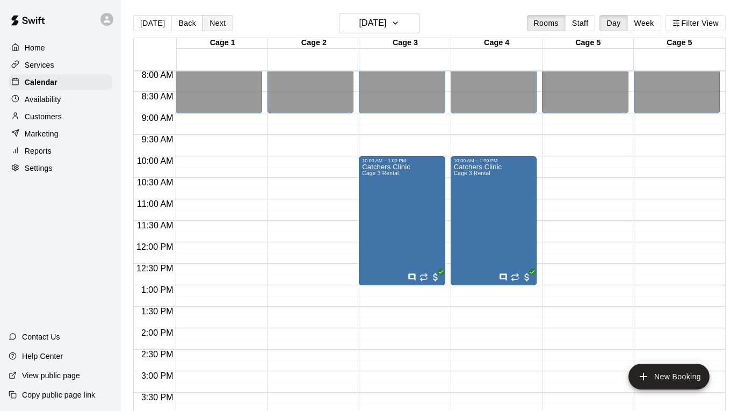
click at [209, 16] on button "Next" at bounding box center [218, 23] width 30 height 16
